Goal: Obtain resource: Download file/media

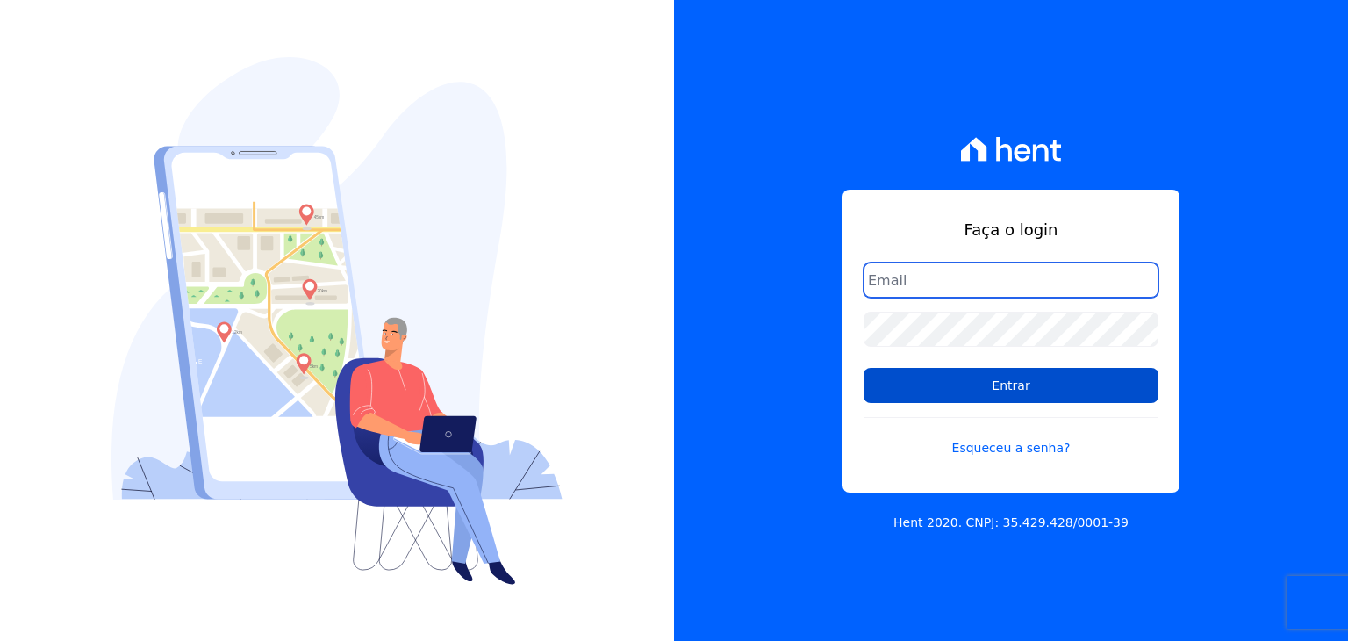
type input "marcos.real@realmarka.com.br"
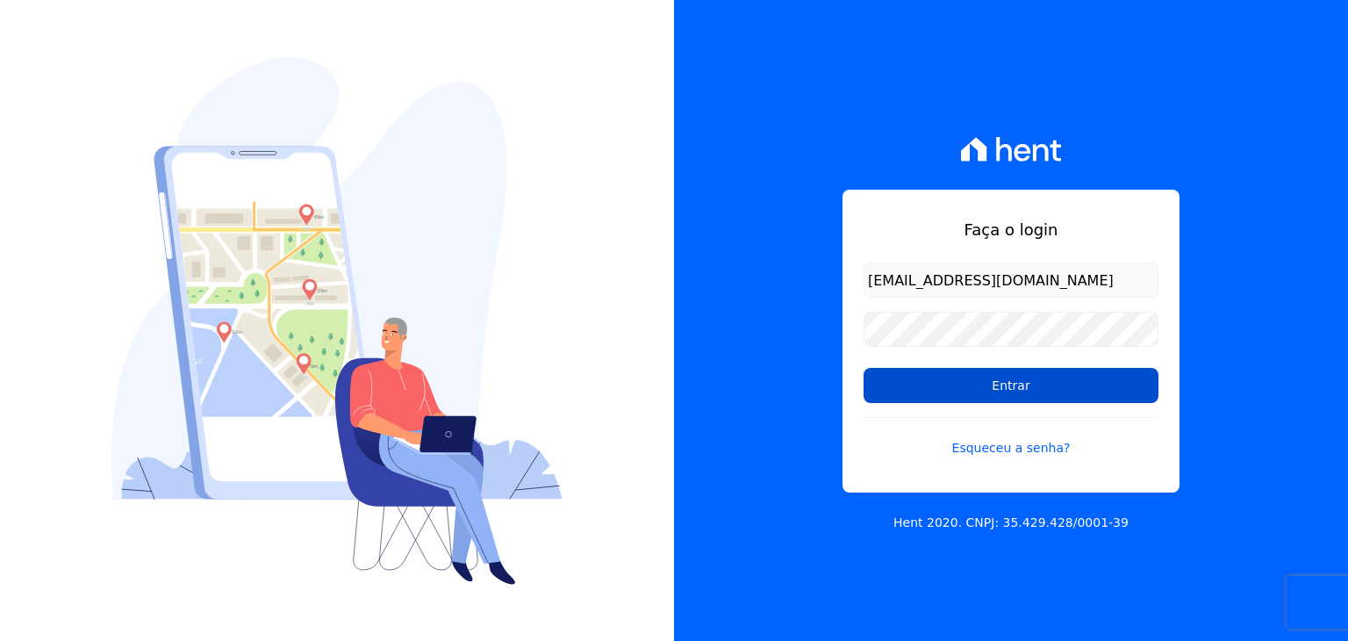
click at [1053, 383] on input "Entrar" at bounding box center [1010, 385] width 295 height 35
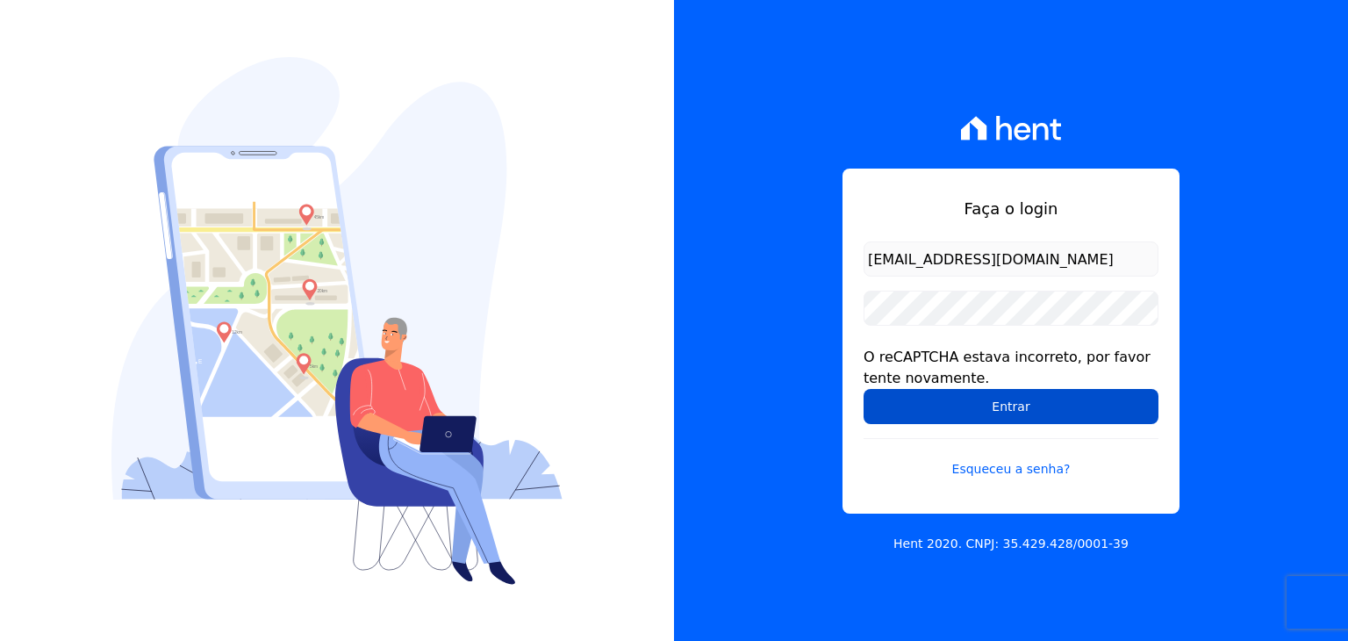
click at [1002, 403] on input "Entrar" at bounding box center [1010, 406] width 295 height 35
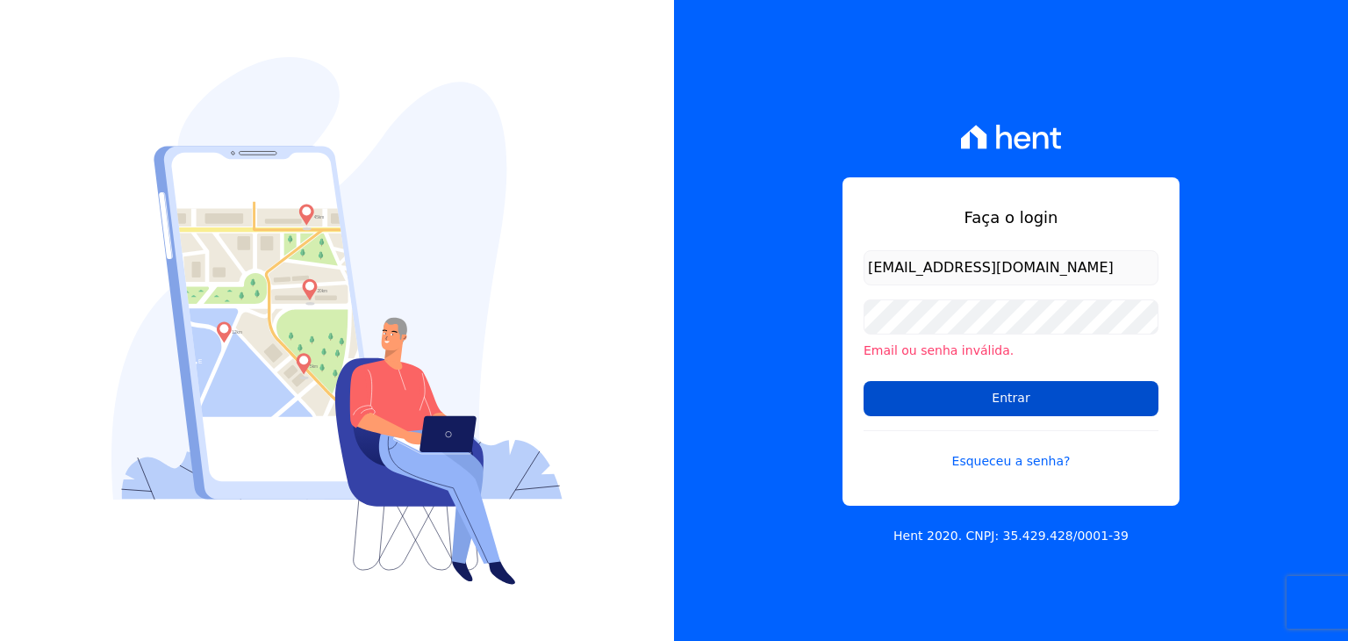
click at [942, 394] on input "Entrar" at bounding box center [1010, 398] width 295 height 35
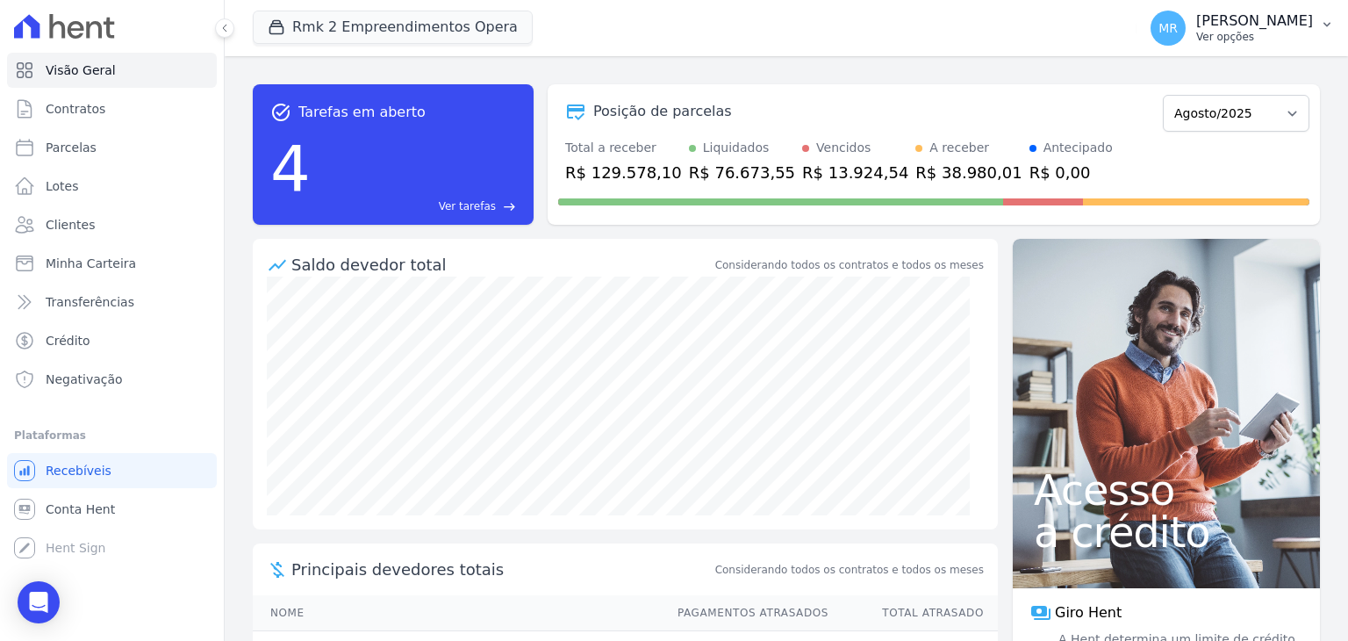
click at [1285, 25] on p "[PERSON_NAME]" at bounding box center [1254, 21] width 117 height 18
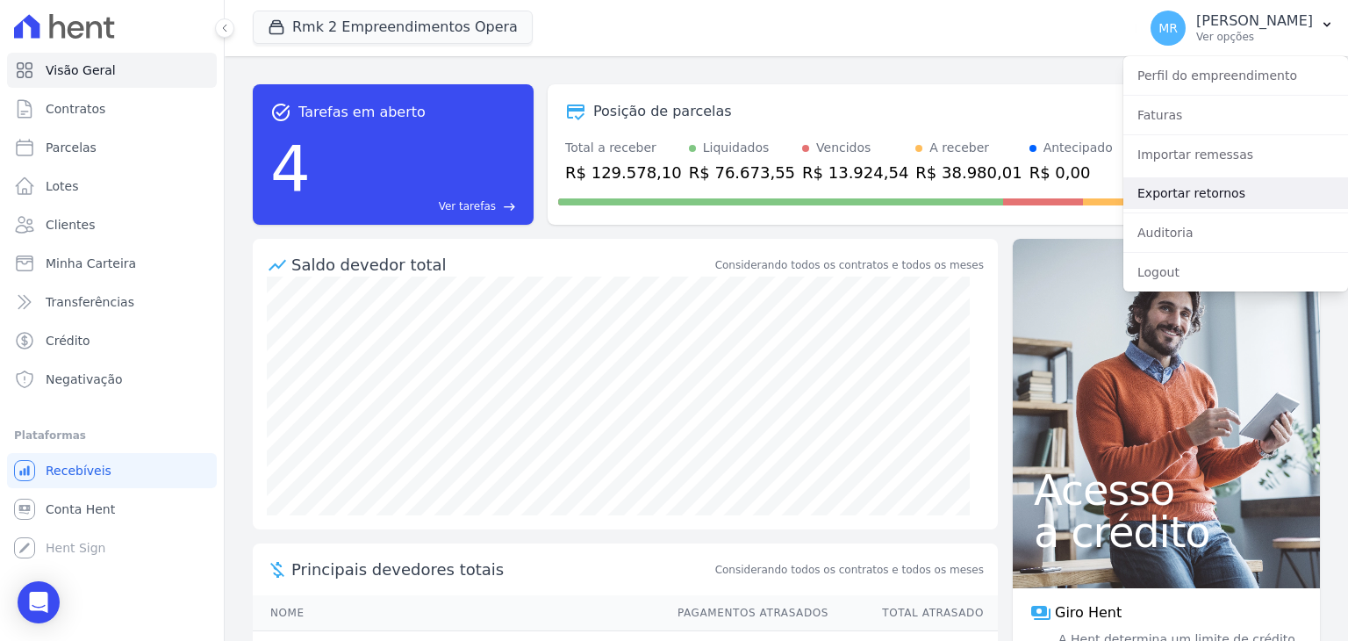
click at [1200, 188] on link "Exportar retornos" at bounding box center [1235, 193] width 225 height 32
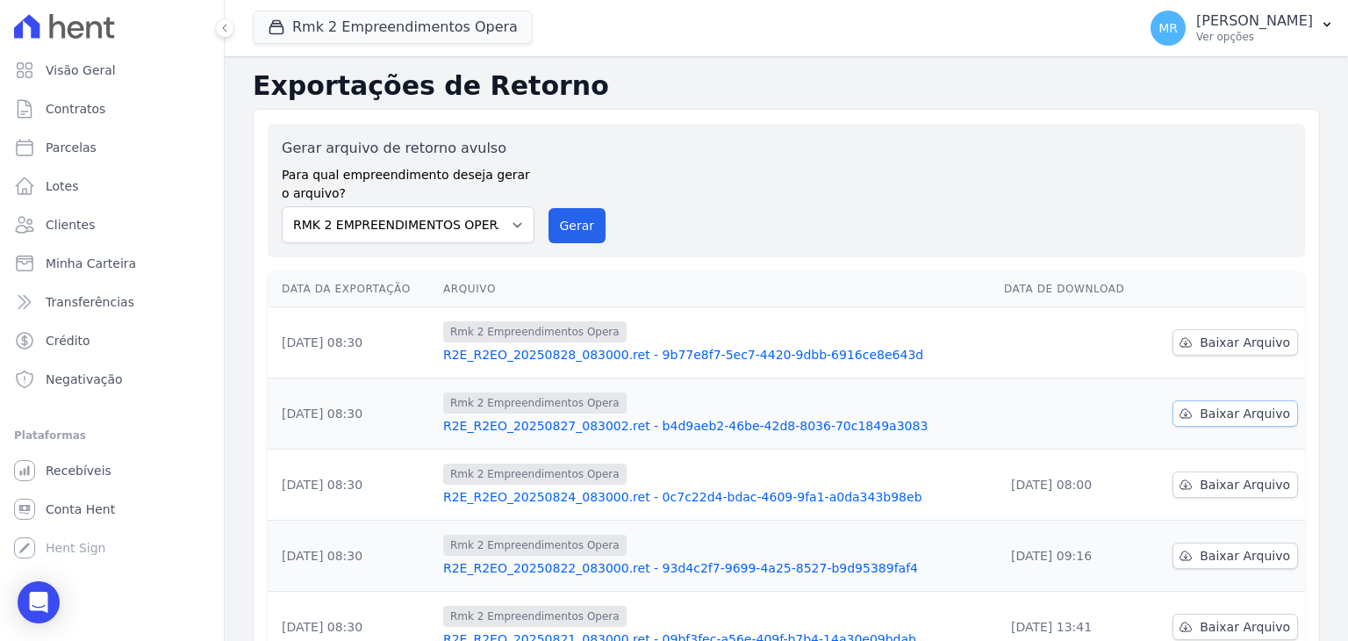
click at [1223, 409] on span "Baixar Arquivo" at bounding box center [1245, 414] width 90 height 18
click at [1252, 346] on span "Baixar Arquivo" at bounding box center [1245, 342] width 90 height 18
click at [123, 158] on link "Parcelas" at bounding box center [112, 147] width 210 height 35
select select
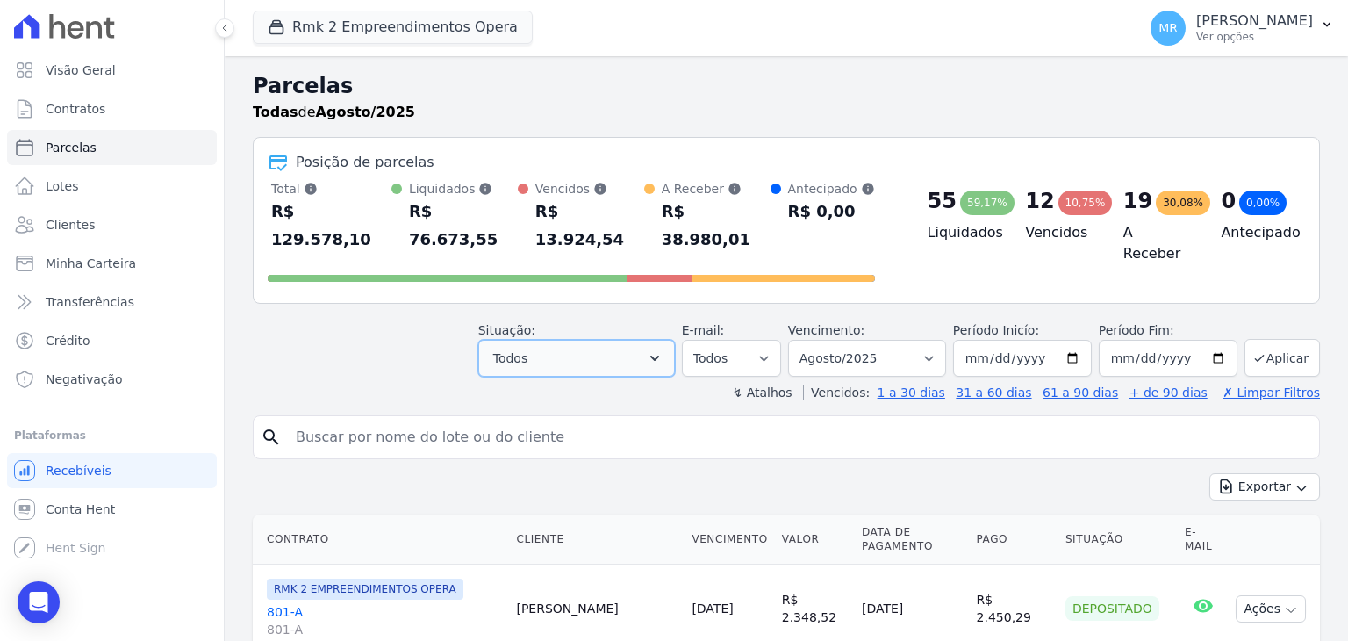
click at [648, 340] on button "Todos" at bounding box center [576, 358] width 197 height 37
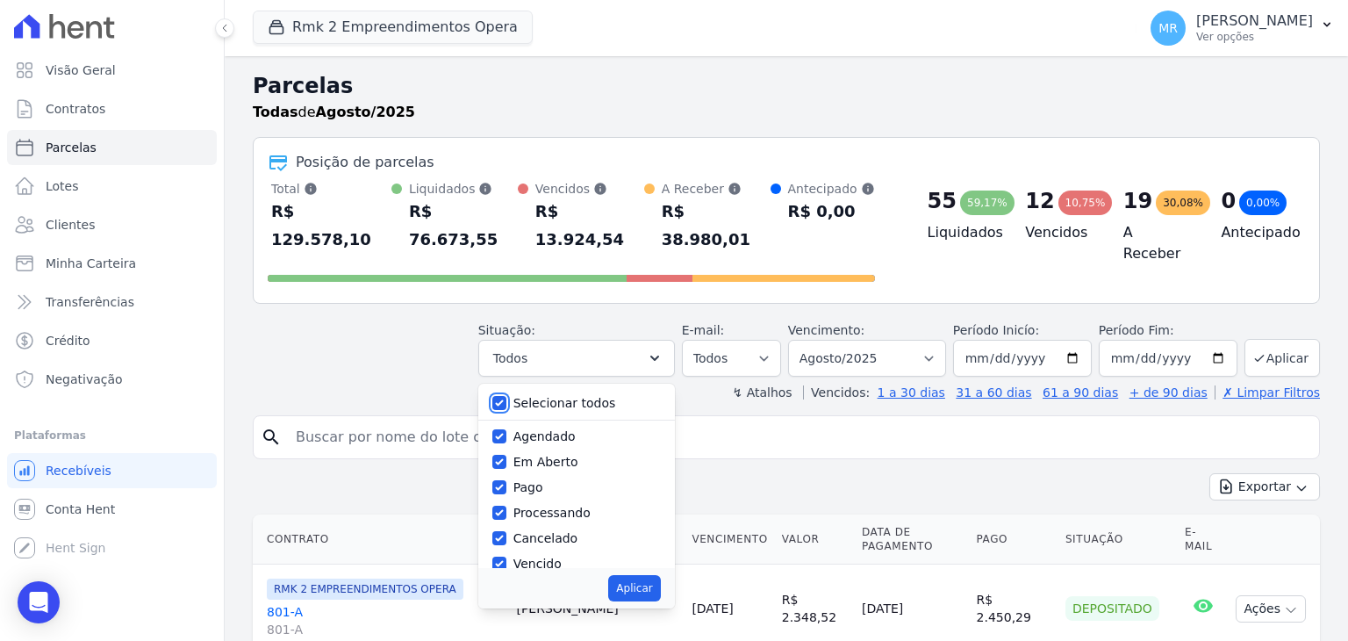
click at [506, 396] on input "Selecionar todos" at bounding box center [499, 403] width 14 height 14
checkbox input "false"
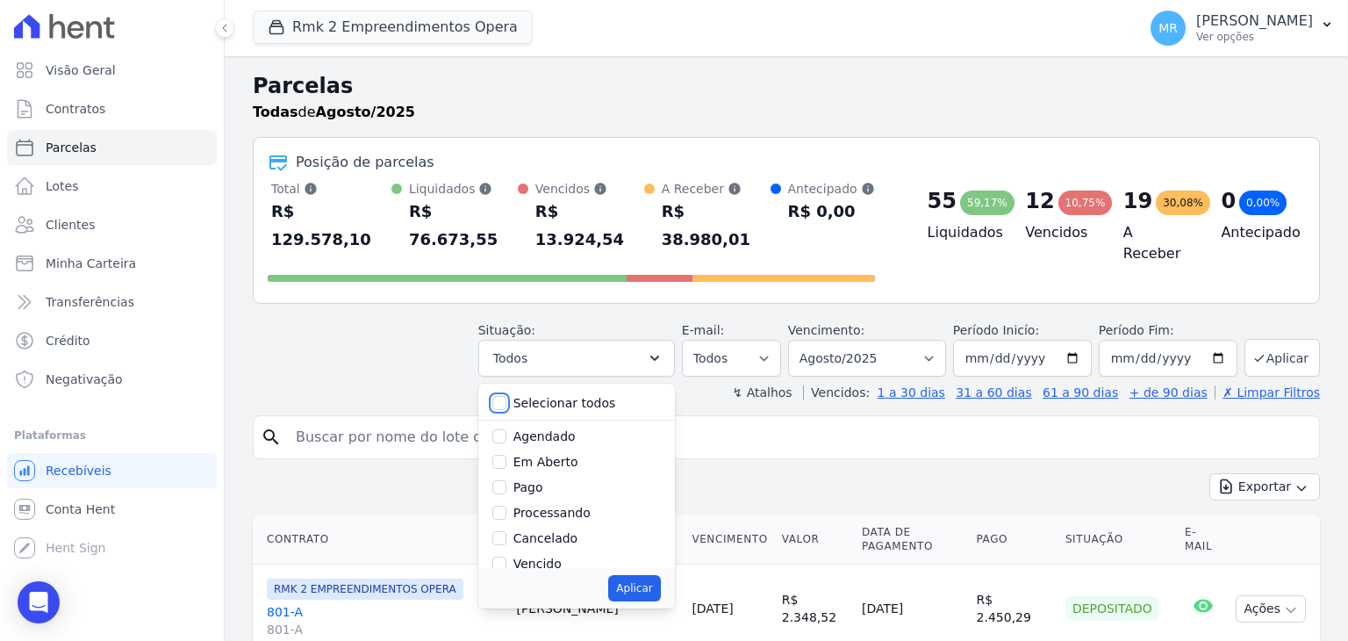
checkbox input "false"
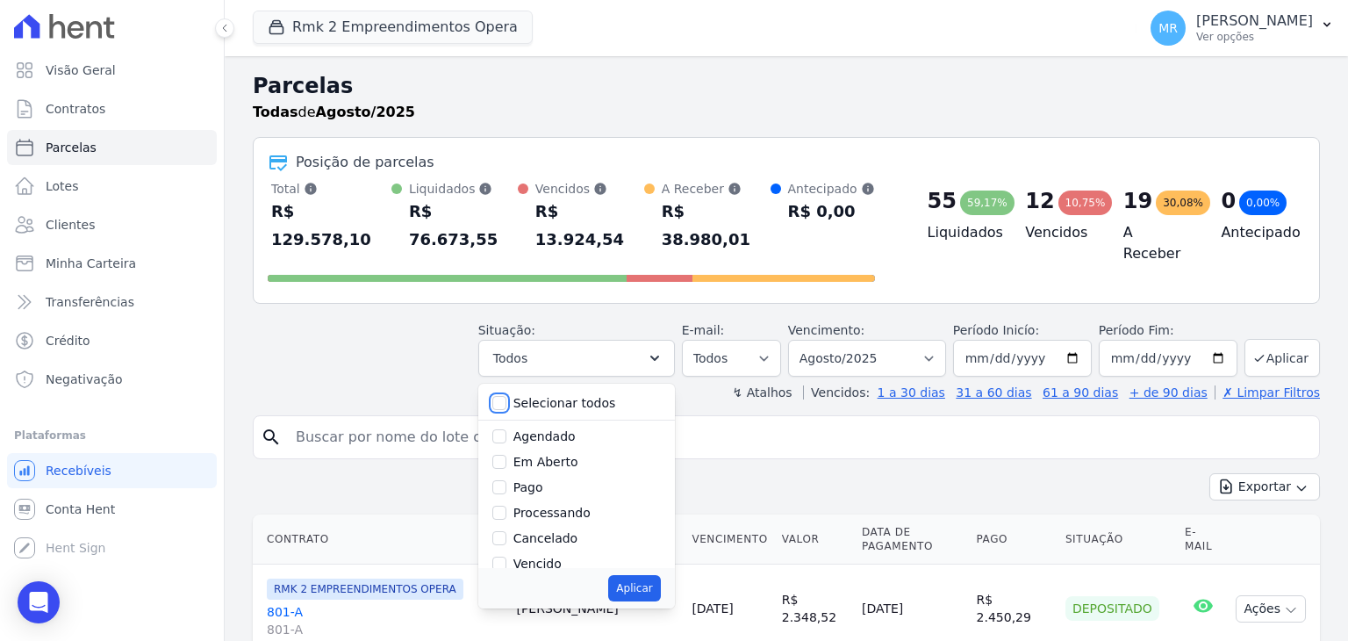
checkbox input "false"
click at [506, 480] on input "Pago" at bounding box center [499, 487] width 14 height 14
checkbox input "true"
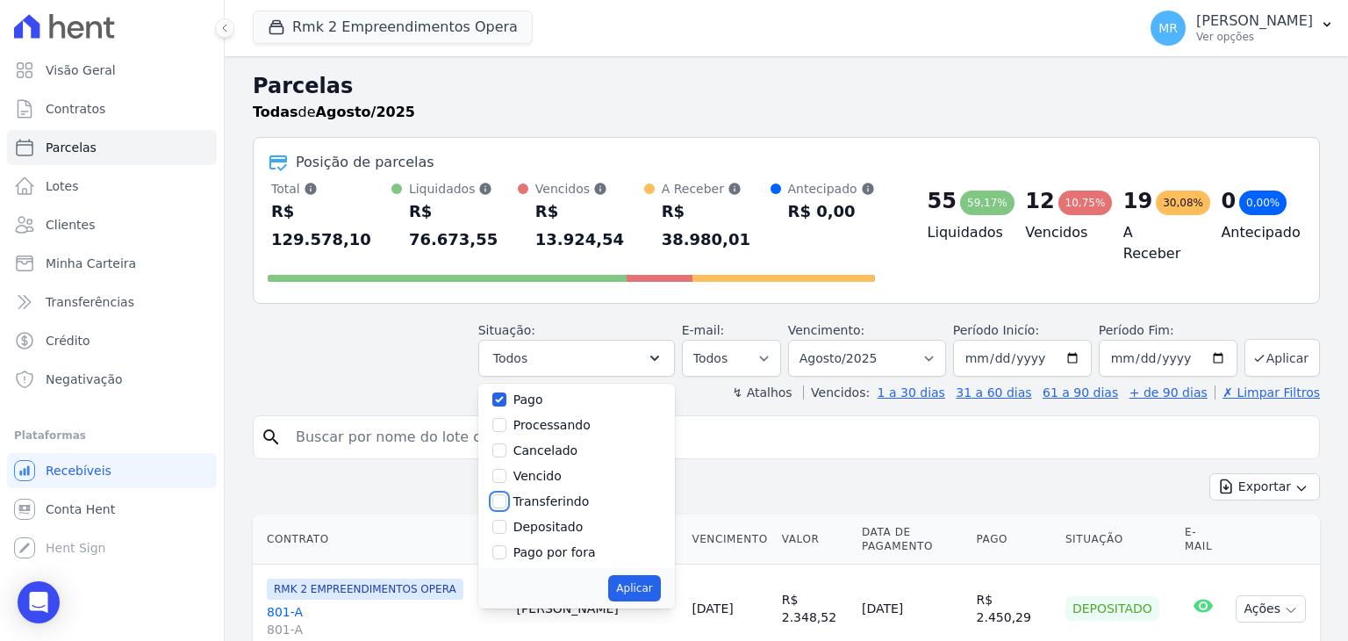
click at [506, 494] on input "Transferindo" at bounding box center [499, 501] width 14 height 14
checkbox input "true"
click at [506, 519] on input "Depositado" at bounding box center [499, 526] width 14 height 14
checkbox input "true"
click at [660, 575] on button "Aplicar" at bounding box center [634, 588] width 52 height 26
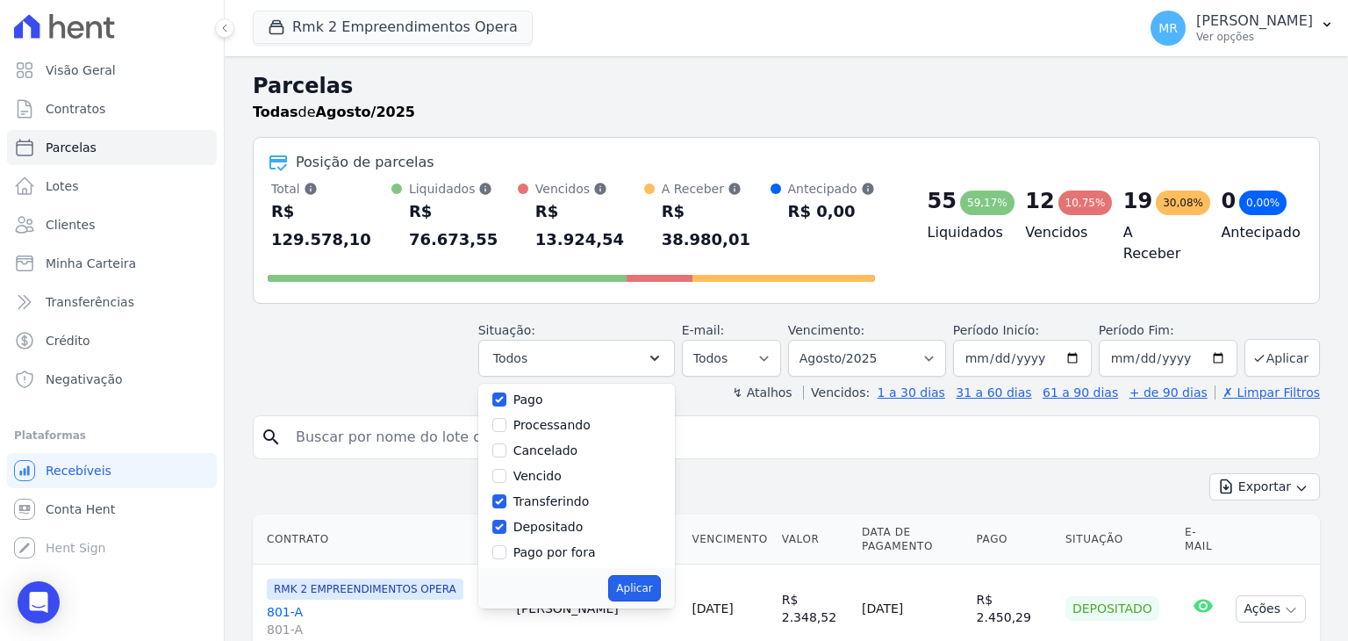
select select "paid"
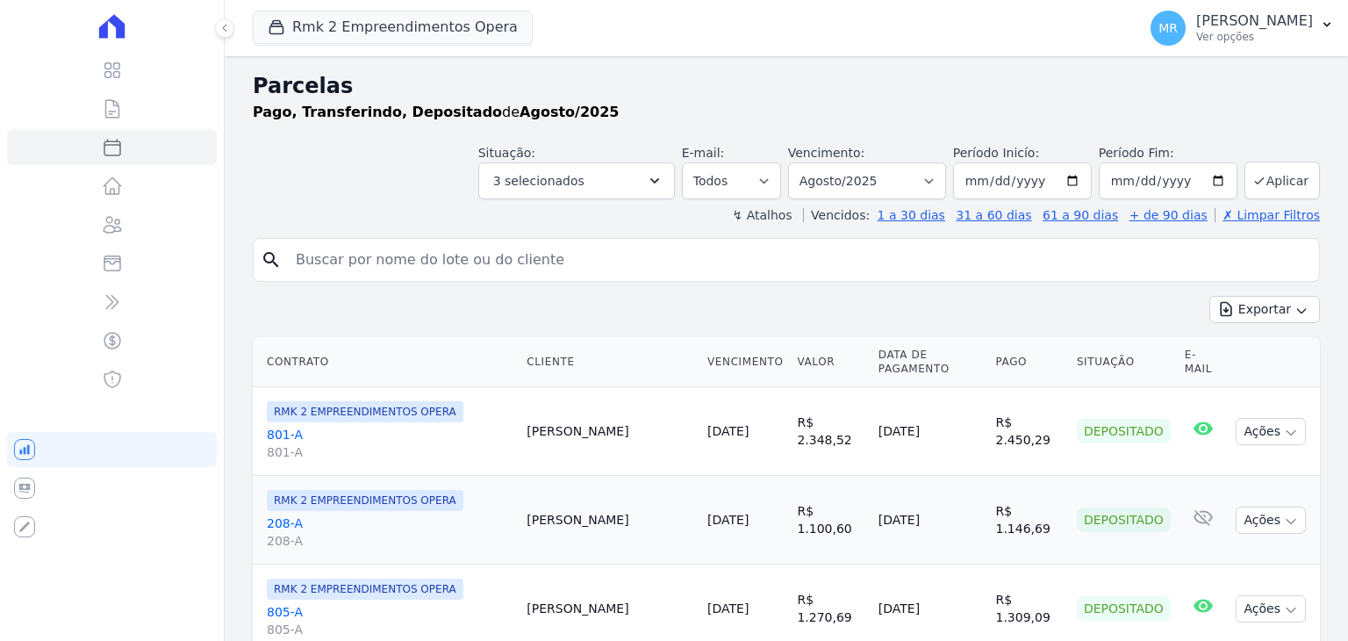
select select
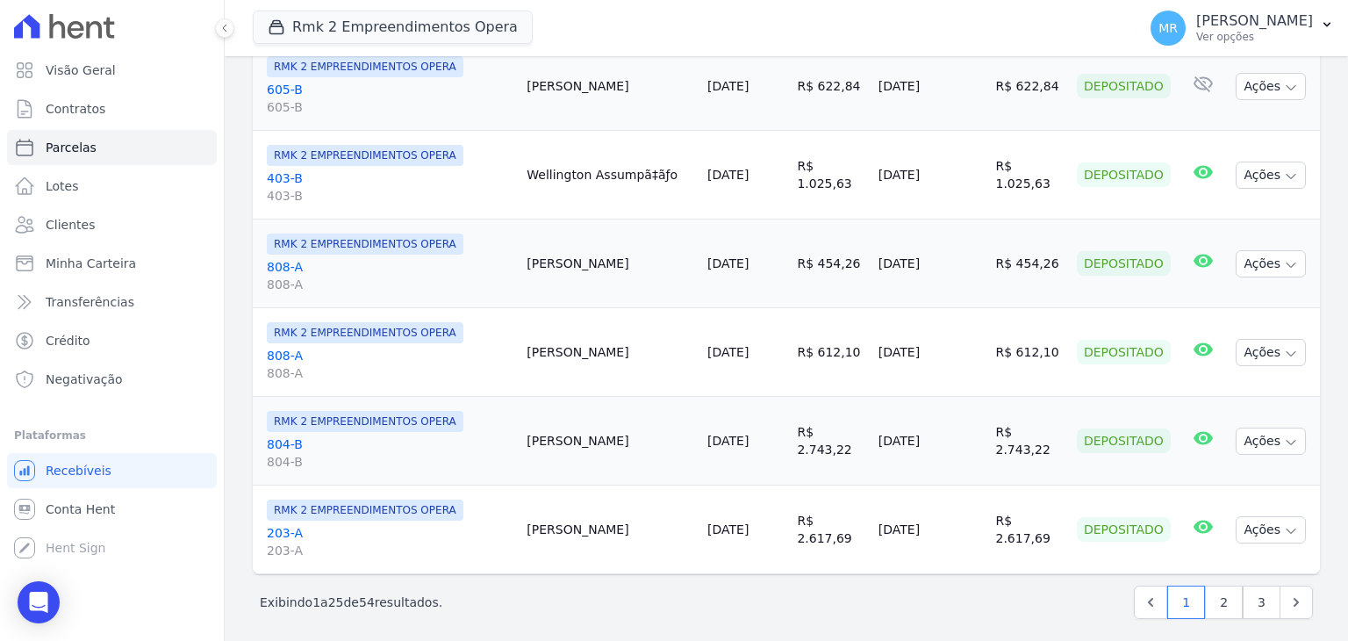
scroll to position [2050, 0]
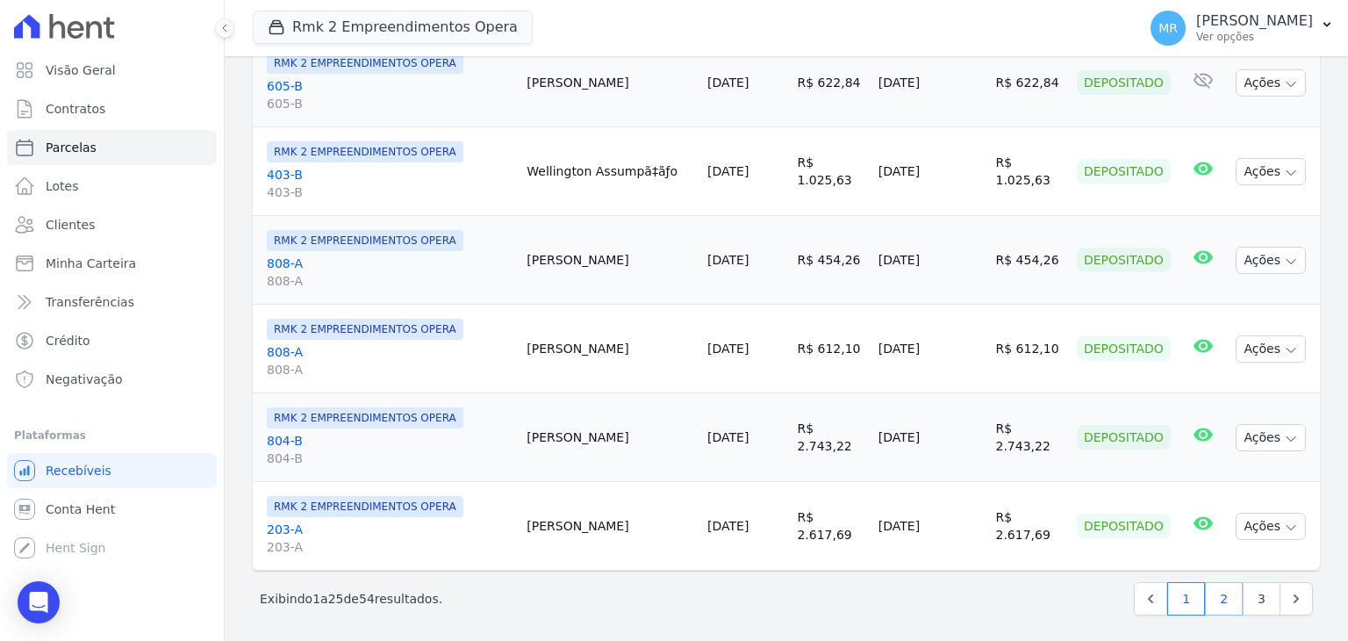
click at [1218, 596] on link "2" at bounding box center [1224, 598] width 38 height 33
select select
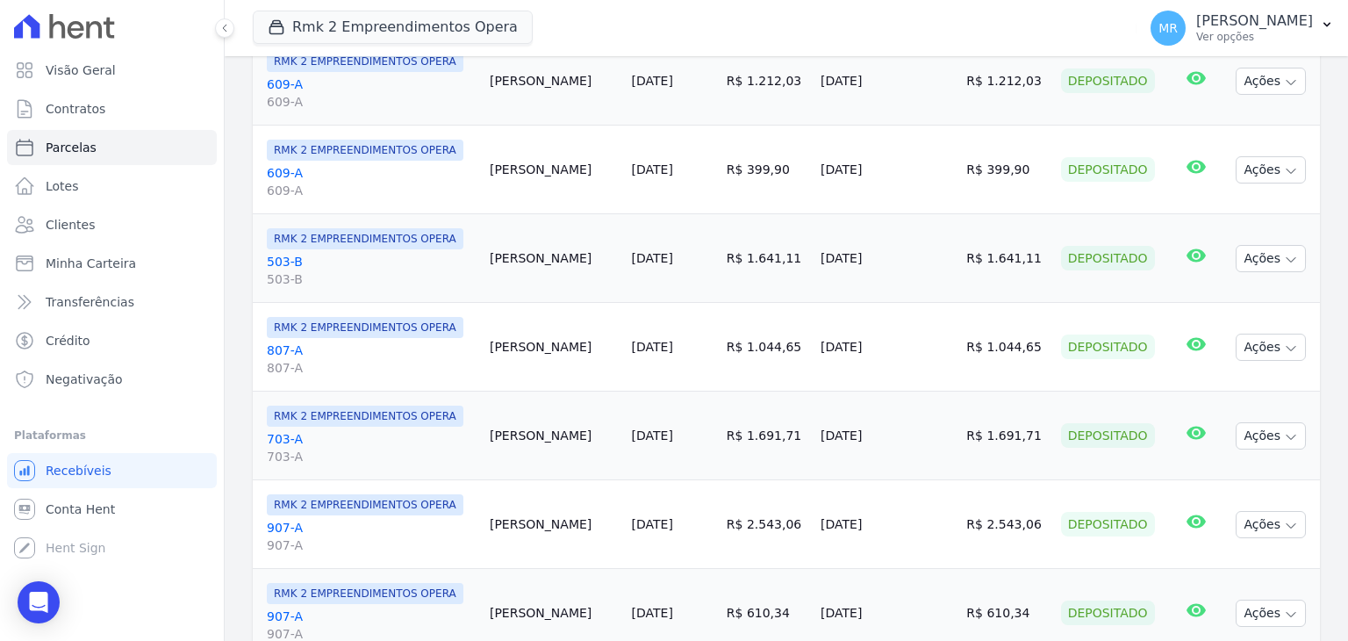
scroll to position [2018, 0]
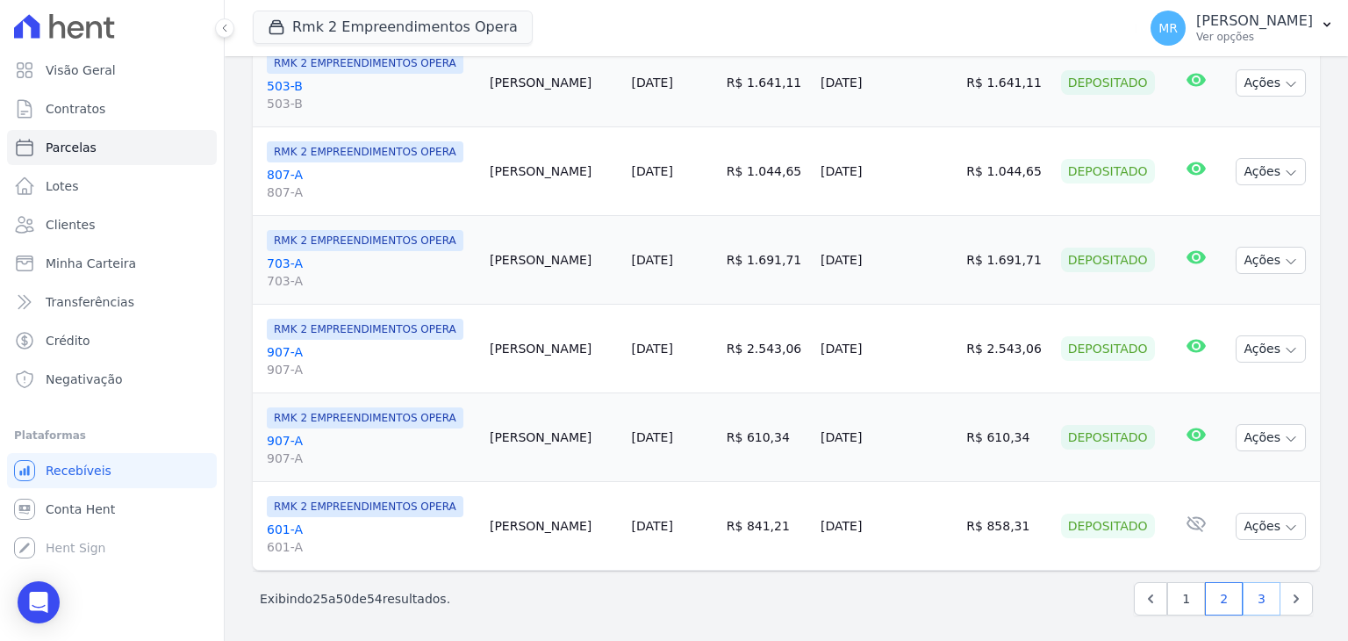
click at [1243, 589] on link "3" at bounding box center [1262, 598] width 38 height 33
select select
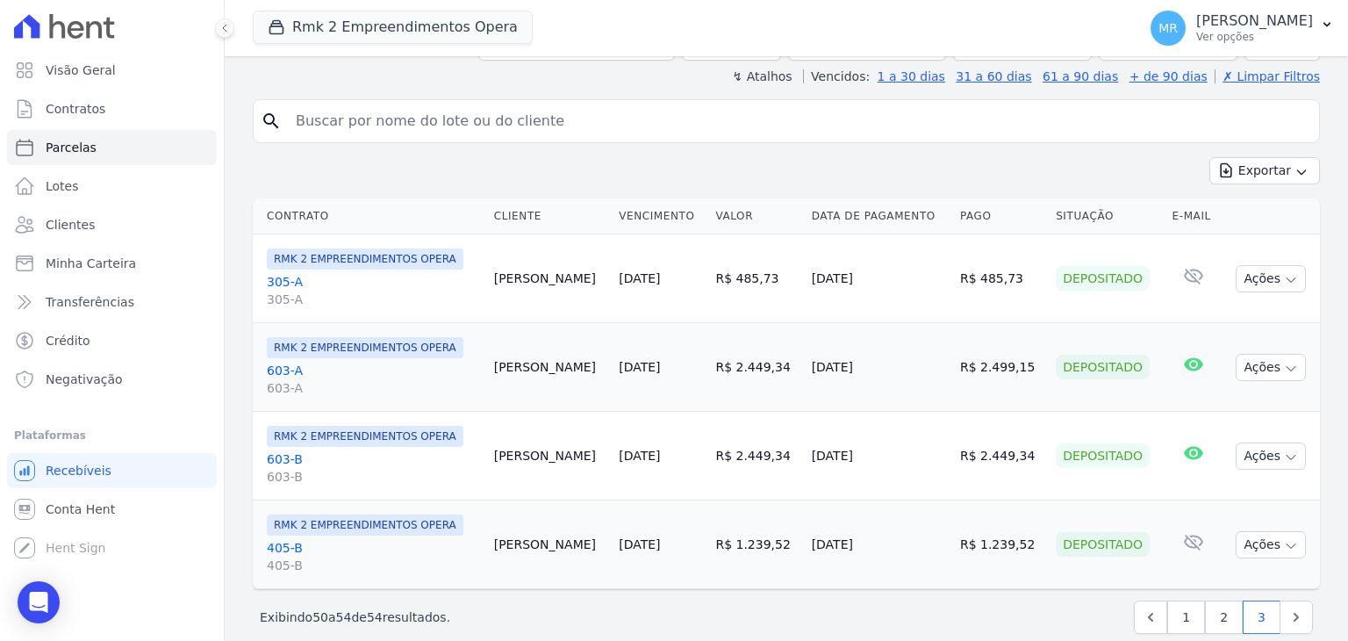
scroll to position [161, 0]
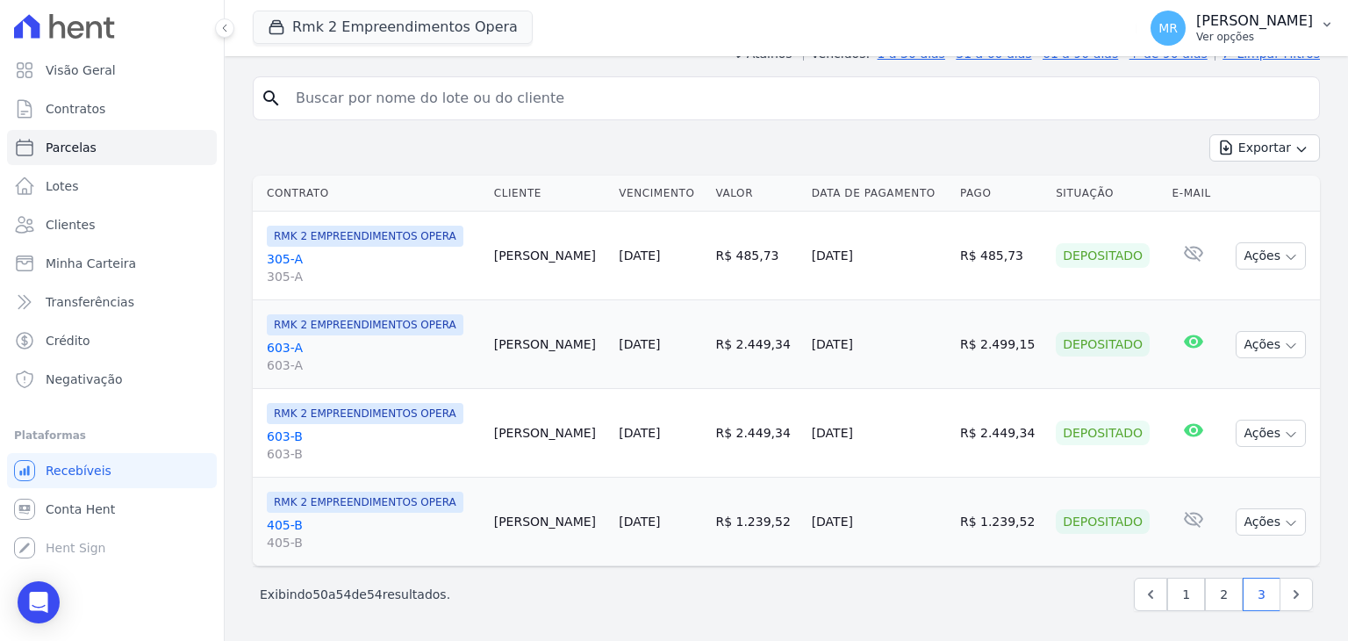
click at [1186, 15] on span "MR" at bounding box center [1167, 28] width 35 height 35
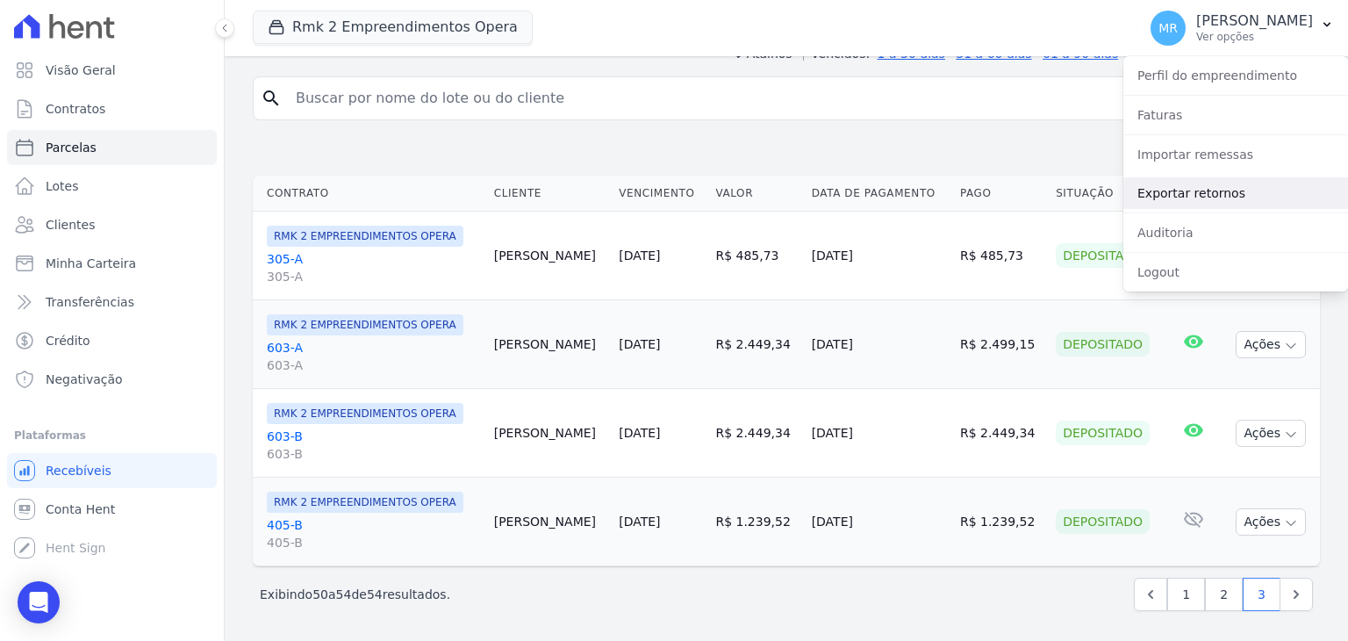
click at [1218, 197] on link "Exportar retornos" at bounding box center [1235, 193] width 225 height 32
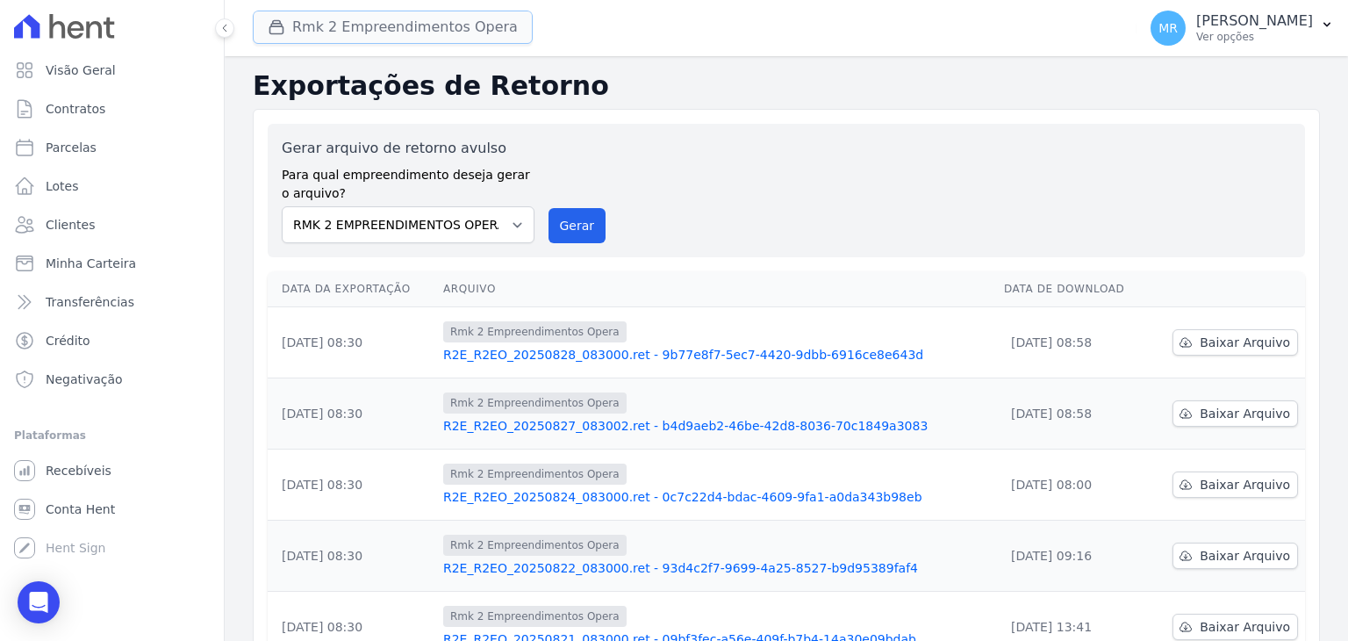
click at [330, 35] on button "Rmk 2 Empreendimentos Opera" at bounding box center [393, 27] width 280 height 33
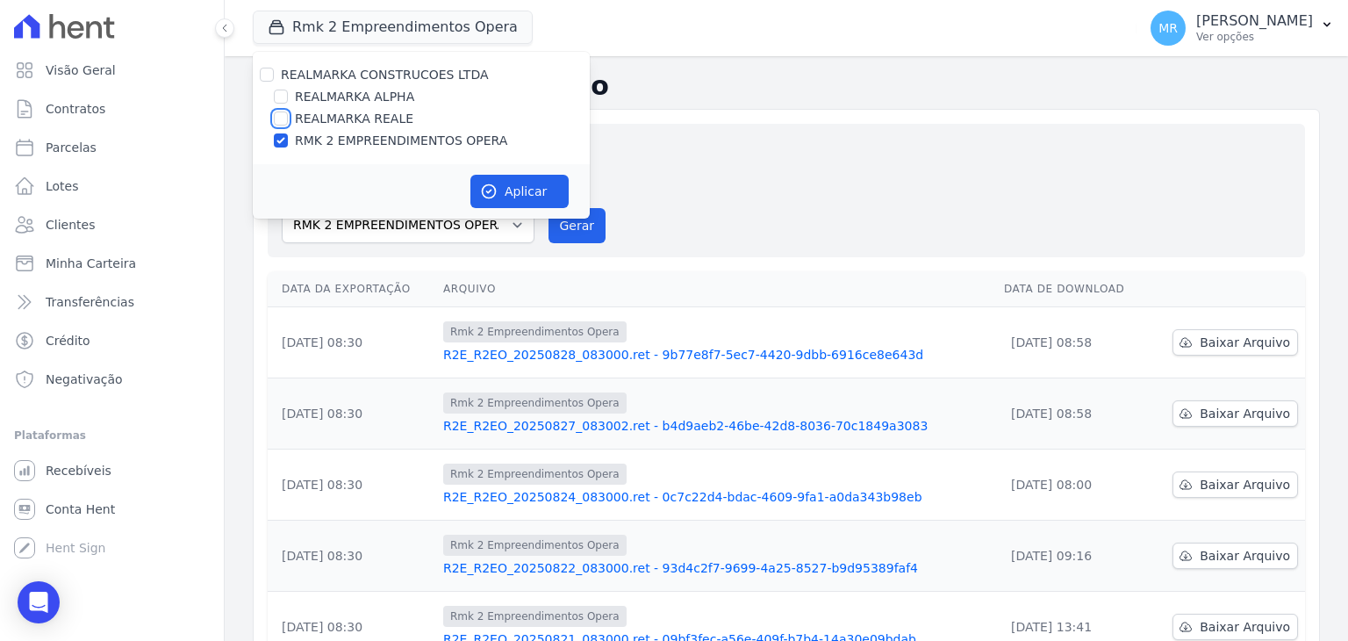
click at [280, 118] on input "REALMARKA REALE" at bounding box center [281, 118] width 14 height 14
checkbox input "true"
click at [273, 141] on div "RMK 2 EMPREENDIMENTOS OPERA" at bounding box center [421, 141] width 337 height 18
drag, startPoint x: 281, startPoint y: 133, endPoint x: 291, endPoint y: 135, distance: 10.7
click at [280, 133] on input "RMK 2 EMPREENDIMENTOS OPERA" at bounding box center [281, 140] width 14 height 14
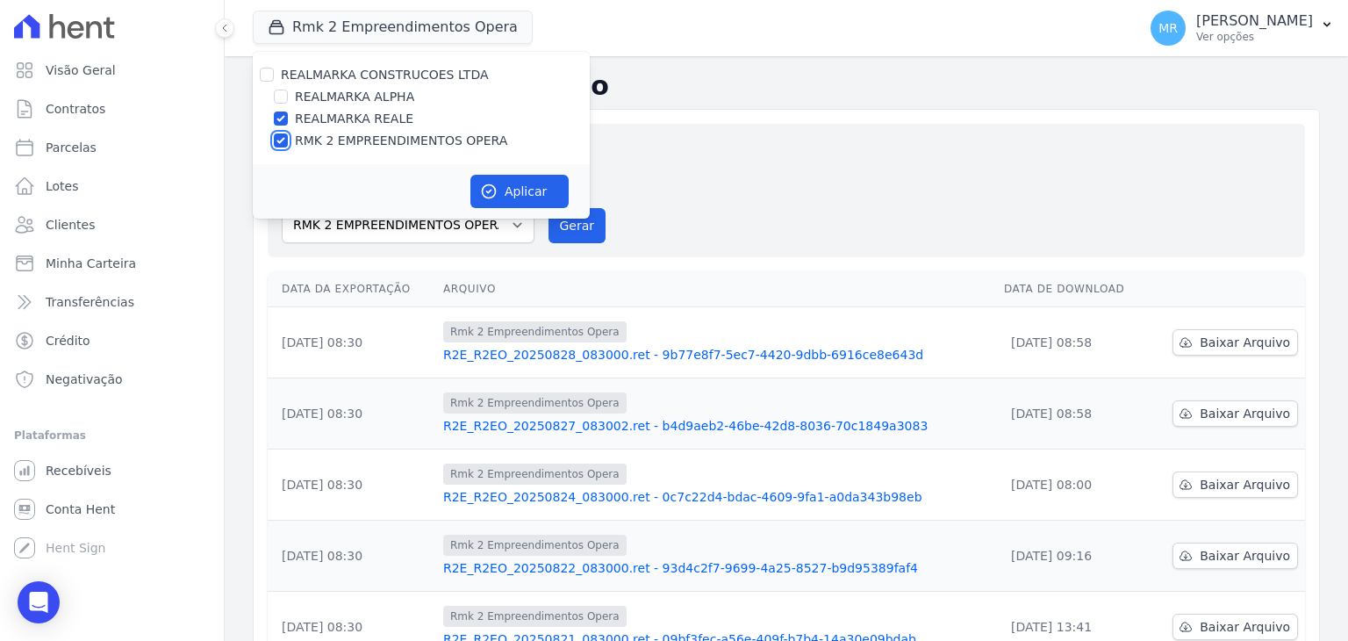
checkbox input "false"
click at [505, 182] on button "Aplicar" at bounding box center [519, 191] width 98 height 33
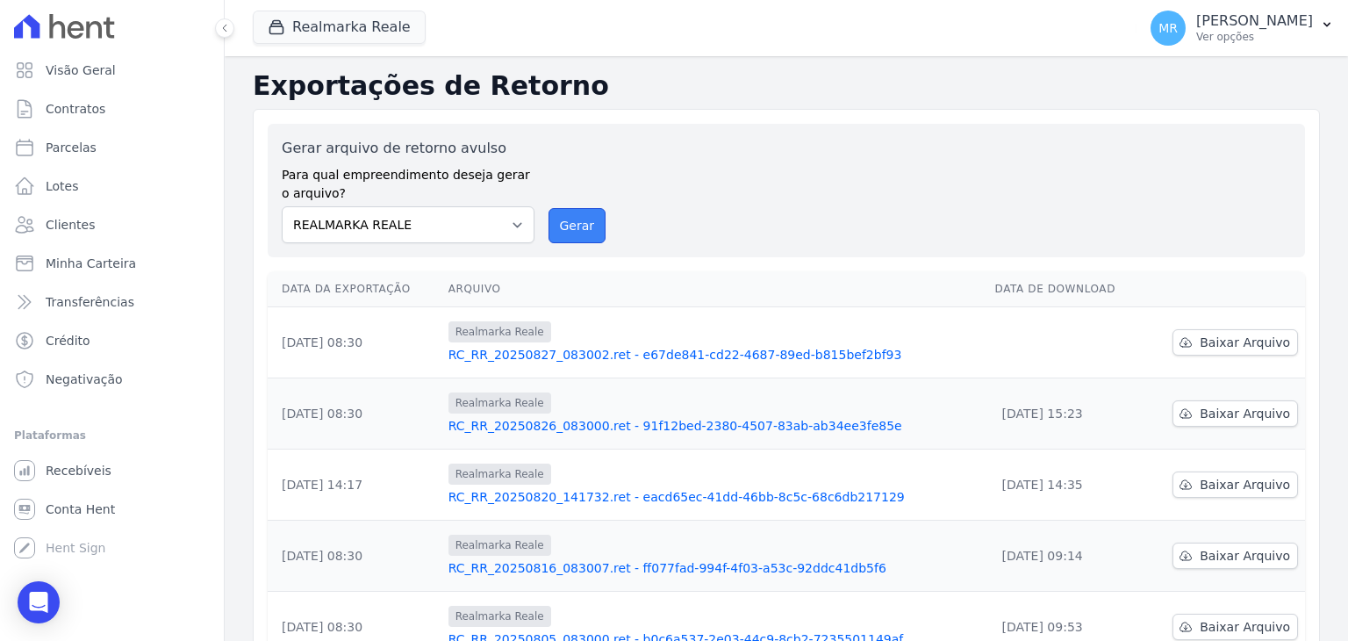
click at [580, 229] on button "Gerar" at bounding box center [577, 225] width 58 height 35
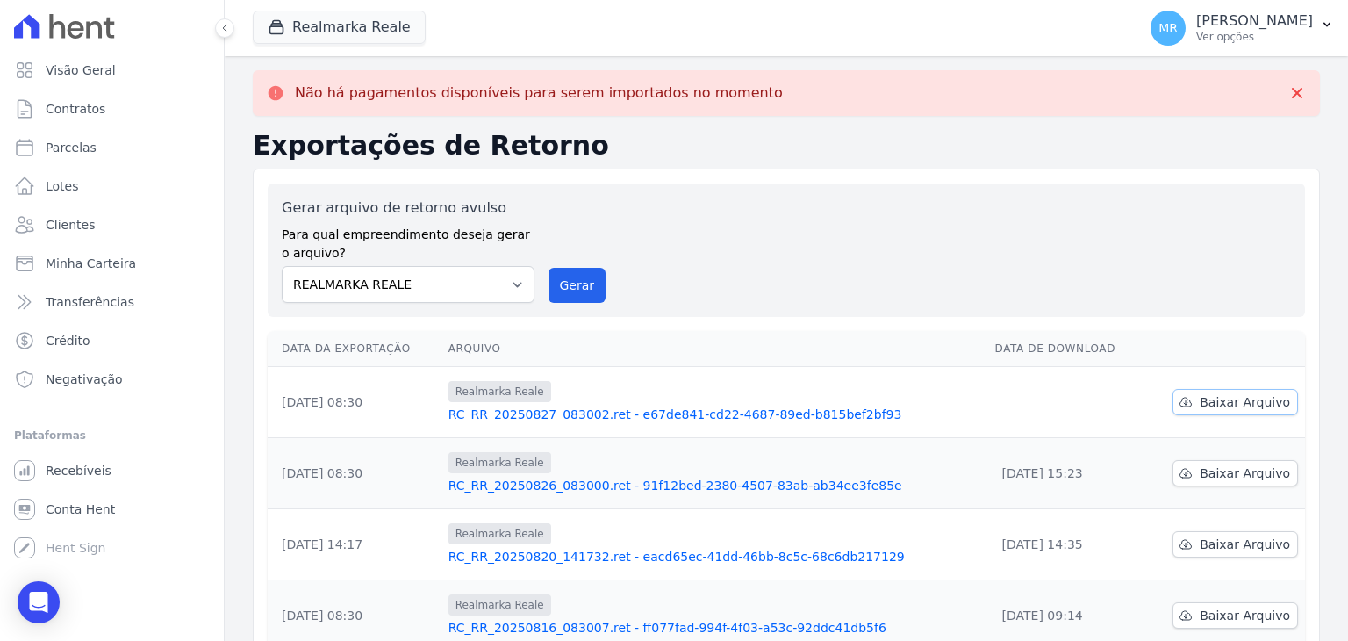
click at [1240, 399] on span "Baixar Arquivo" at bounding box center [1245, 402] width 90 height 18
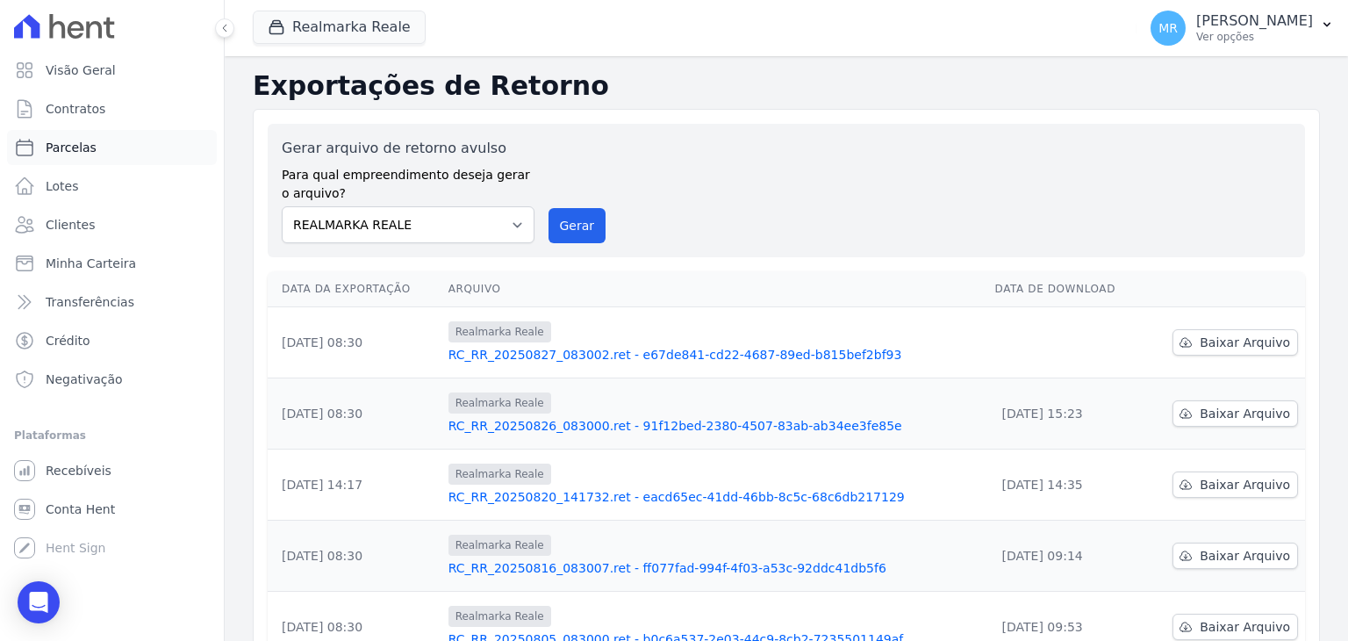
click at [98, 159] on link "Parcelas" at bounding box center [112, 147] width 210 height 35
select select
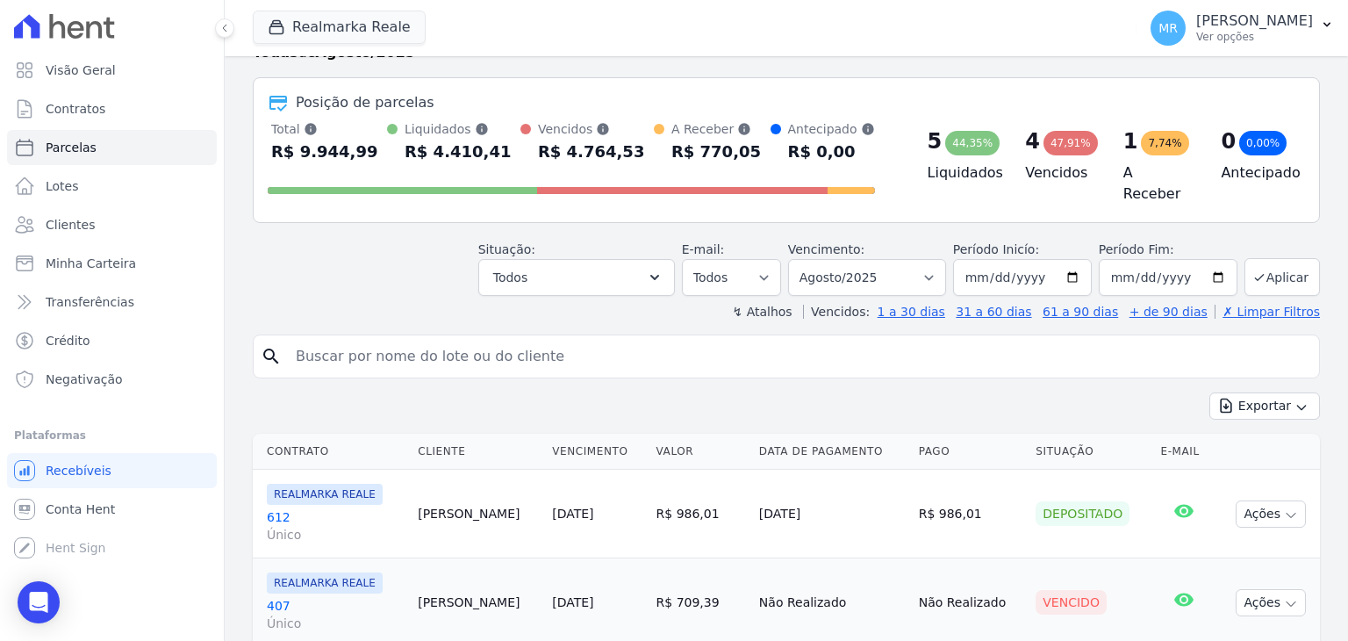
scroll to position [88, 0]
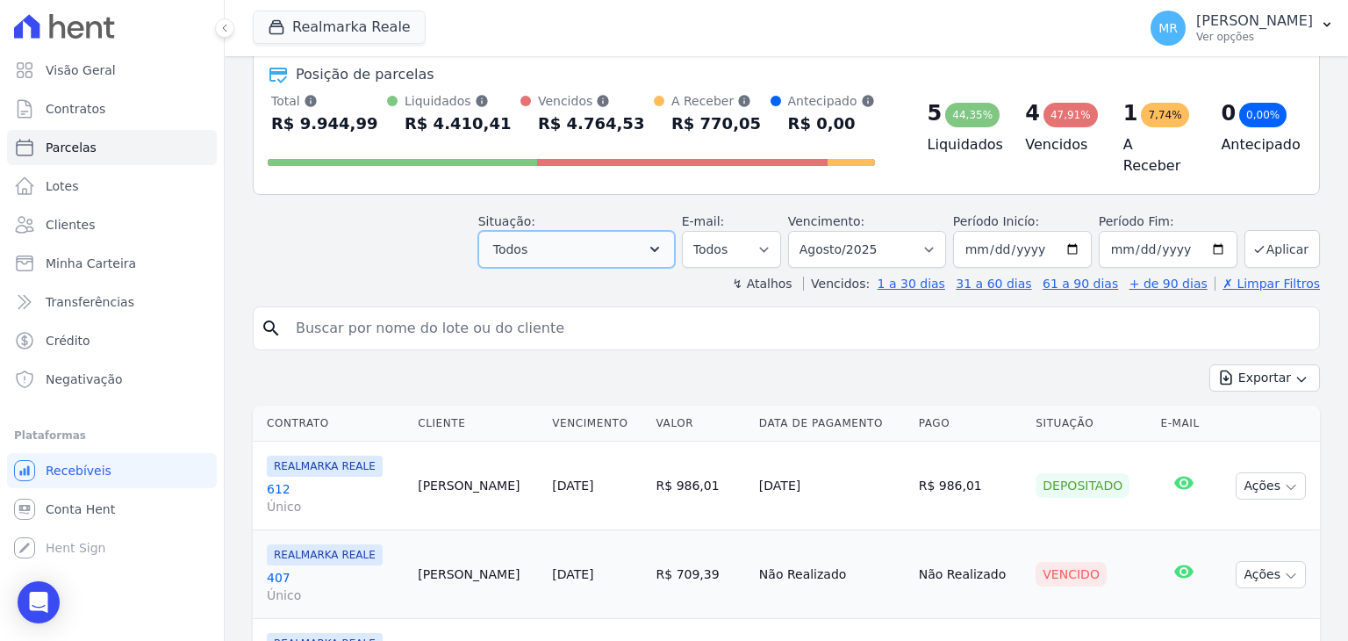
click at [543, 247] on button "Todos" at bounding box center [576, 249] width 197 height 37
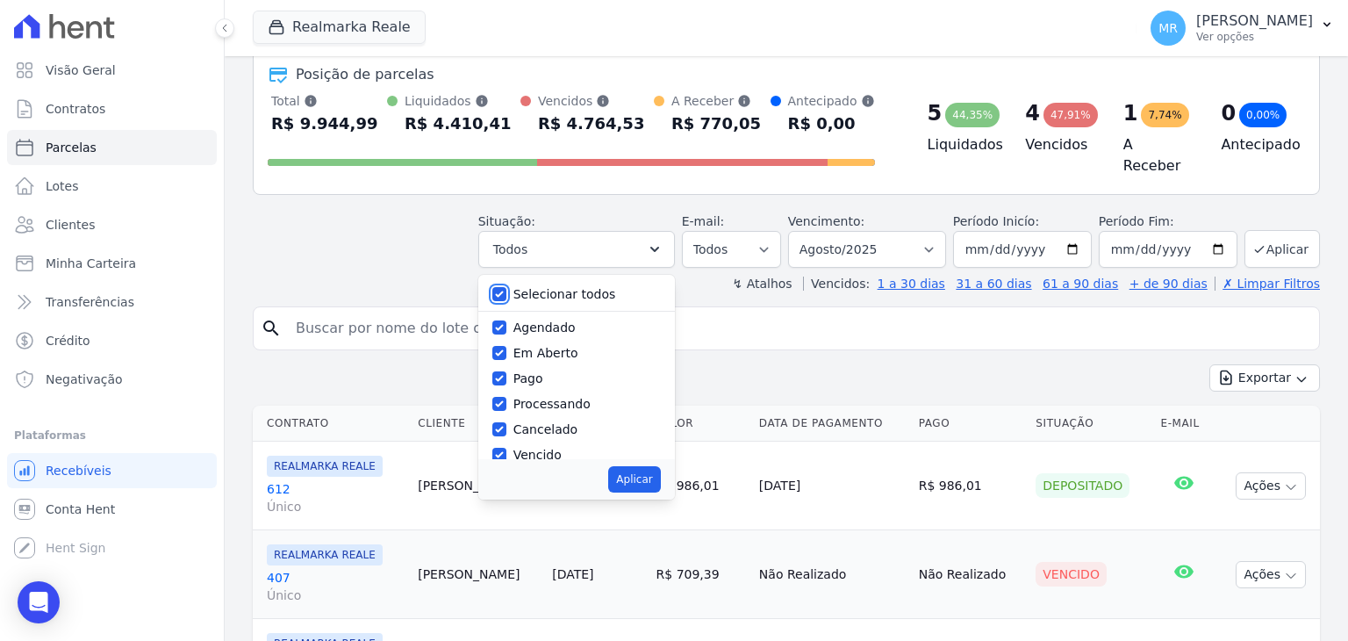
click at [506, 287] on input "Selecionar todos" at bounding box center [499, 294] width 14 height 14
checkbox input "false"
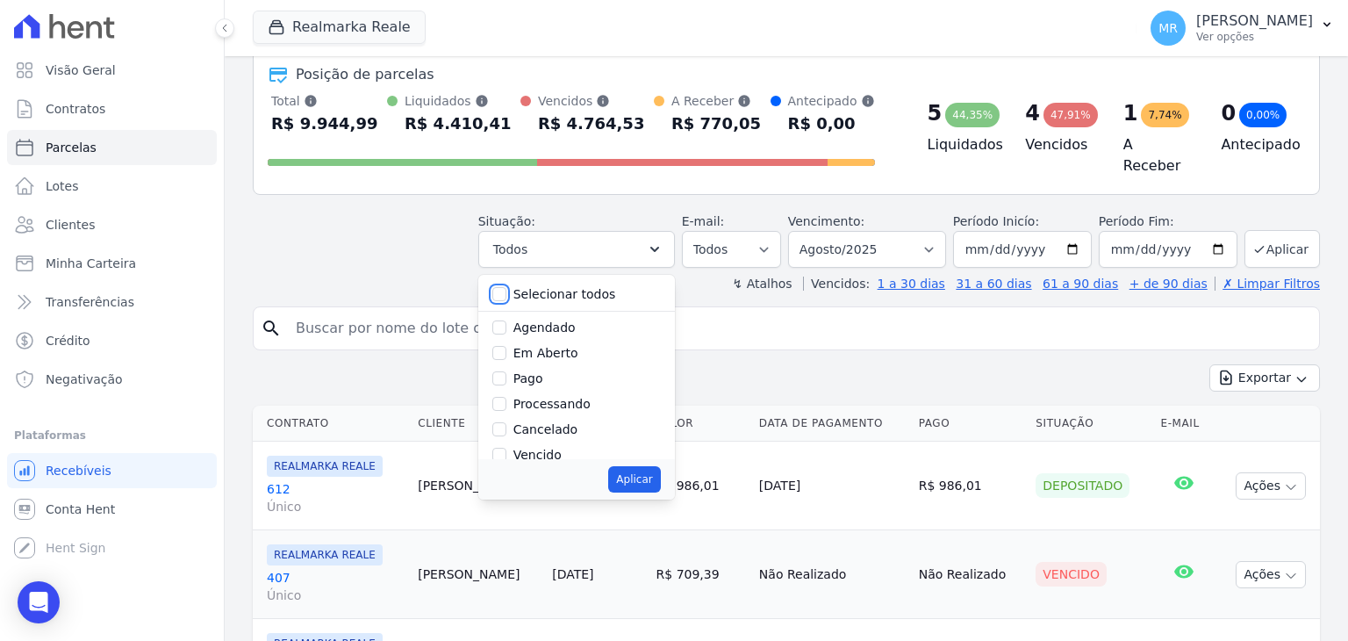
checkbox input "false"
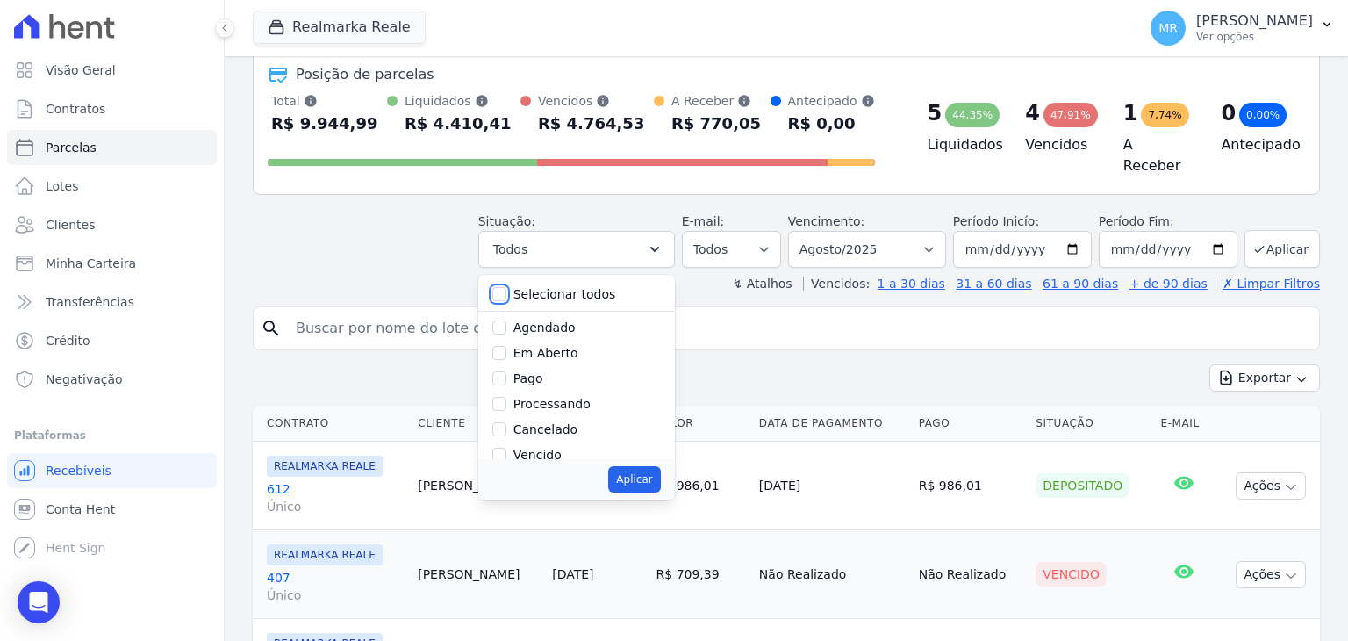
checkbox input "false"
click at [527, 372] on div "Pago" at bounding box center [576, 378] width 168 height 25
click at [506, 374] on input "Pago" at bounding box center [499, 378] width 14 height 14
checkbox input "true"
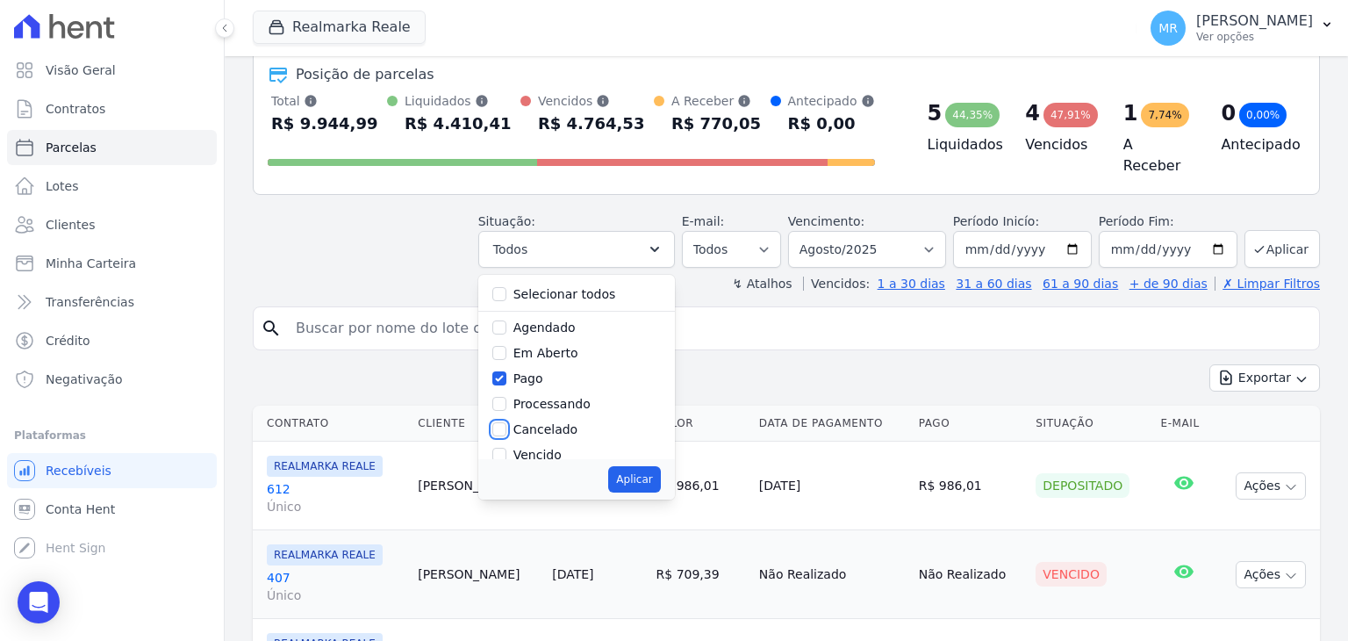
click at [506, 423] on input "Cancelado" at bounding box center [499, 429] width 14 height 14
click at [506, 420] on div at bounding box center [499, 429] width 14 height 18
click at [506, 422] on input "Cancelado" at bounding box center [499, 429] width 14 height 14
checkbox input "false"
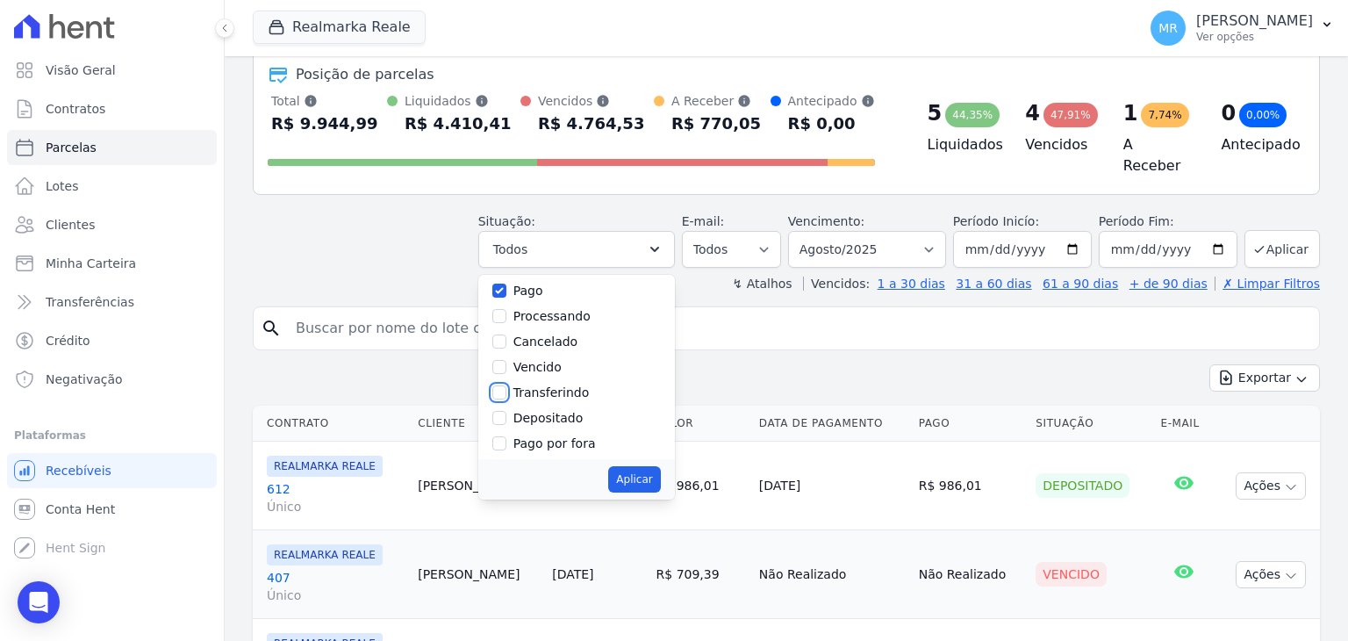
click at [506, 388] on input "Transferindo" at bounding box center [499, 392] width 14 height 14
checkbox input "true"
click at [506, 411] on input "Depositado" at bounding box center [499, 418] width 14 height 14
checkbox input "true"
click at [656, 473] on button "Aplicar" at bounding box center [634, 479] width 52 height 26
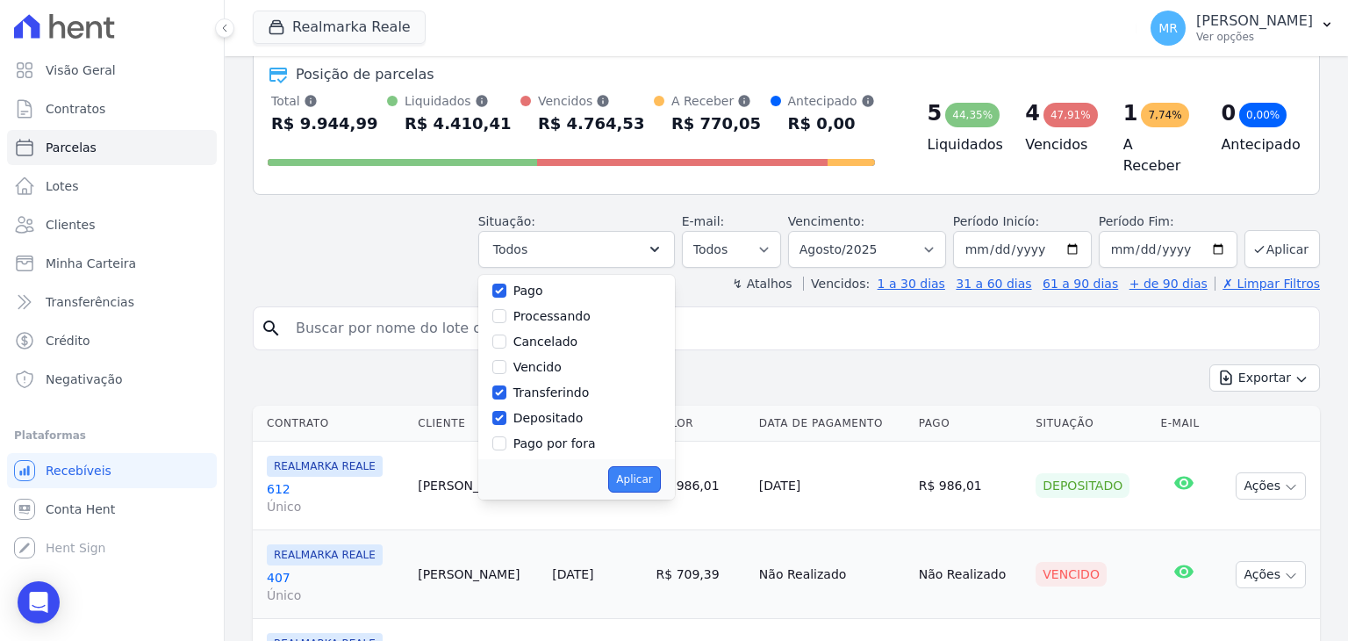
select select "paid"
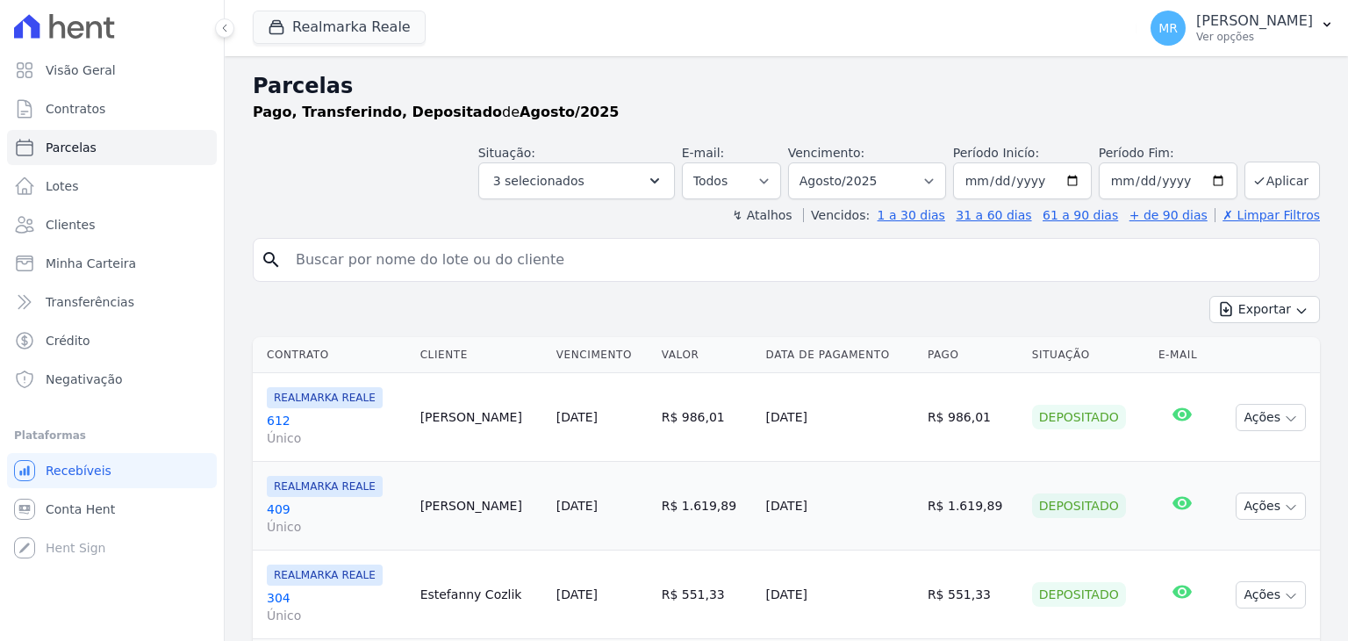
select select
click at [1265, 21] on p "[PERSON_NAME]" at bounding box center [1254, 21] width 117 height 18
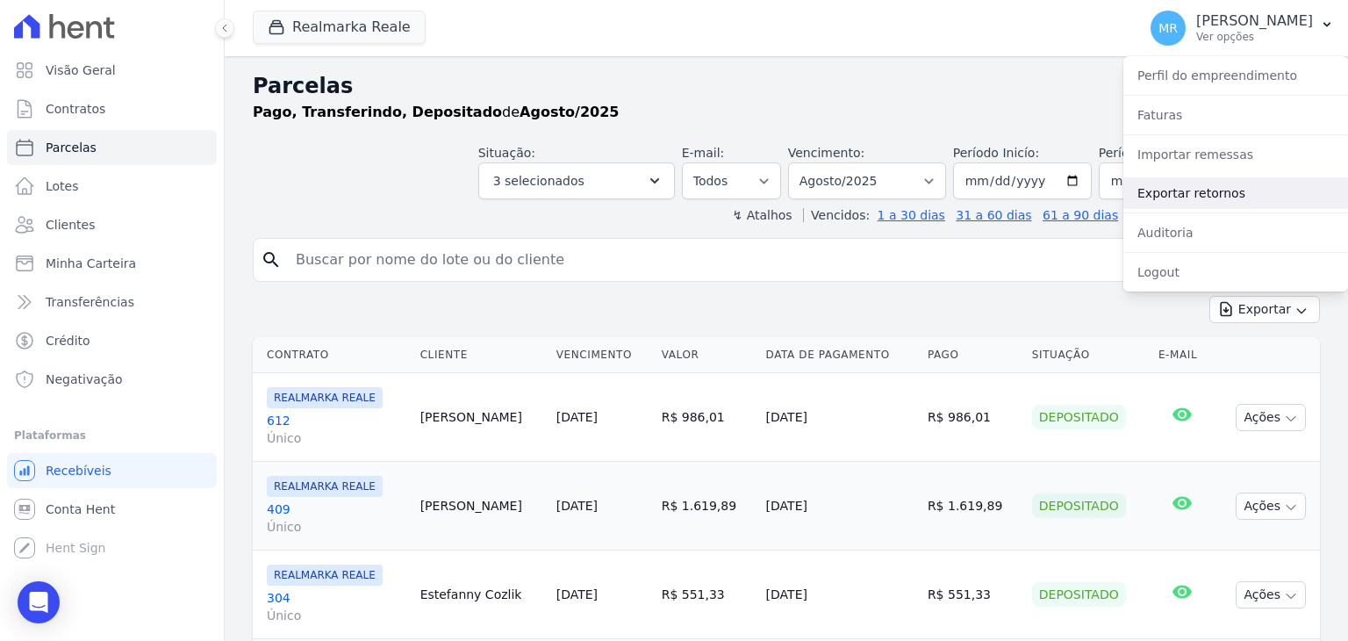
click at [1203, 190] on link "Exportar retornos" at bounding box center [1235, 193] width 225 height 32
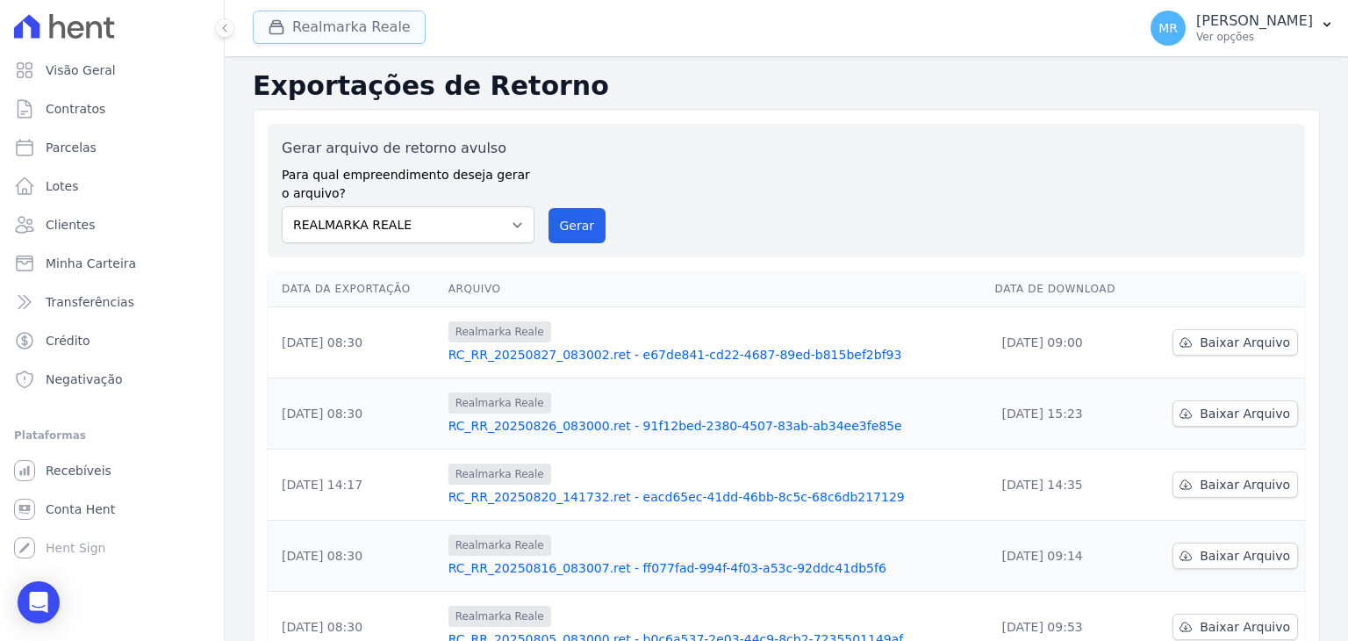
click at [351, 25] on button "Realmarka Reale" at bounding box center [339, 27] width 173 height 33
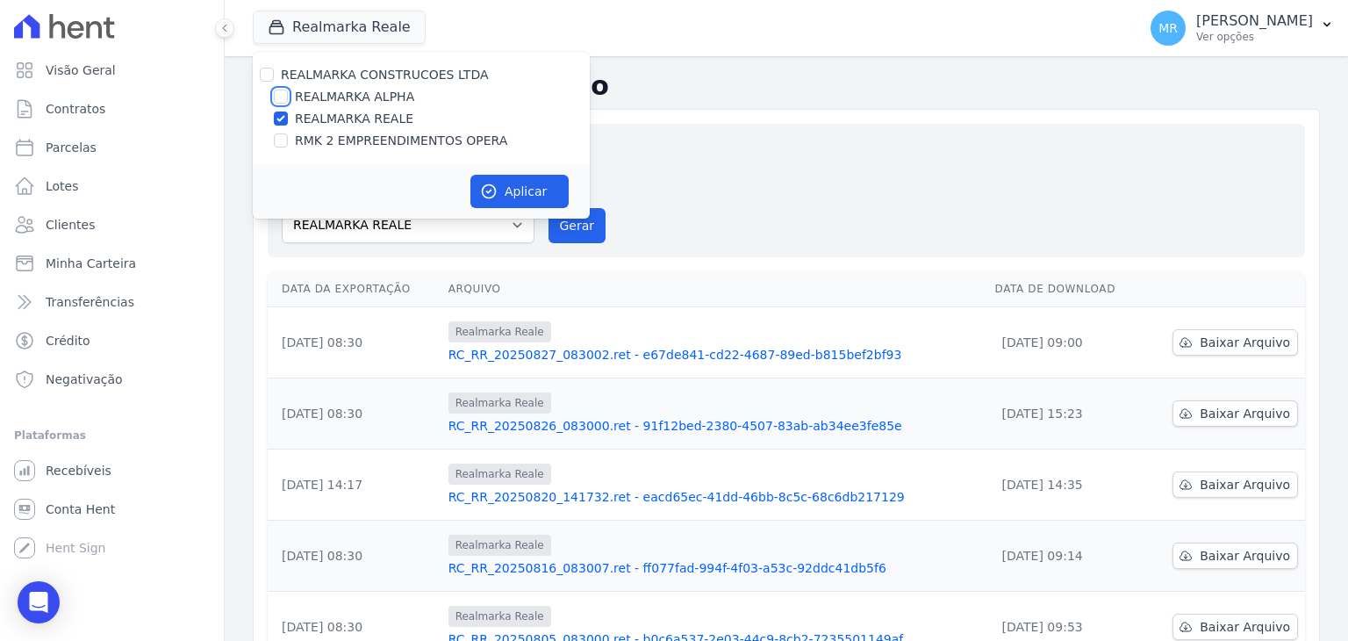
click at [281, 95] on input "REALMARKA ALPHA" at bounding box center [281, 97] width 14 height 14
checkbox input "true"
click at [277, 113] on input "REALMARKA REALE" at bounding box center [281, 118] width 14 height 14
checkbox input "false"
click at [527, 183] on button "Aplicar" at bounding box center [519, 191] width 98 height 33
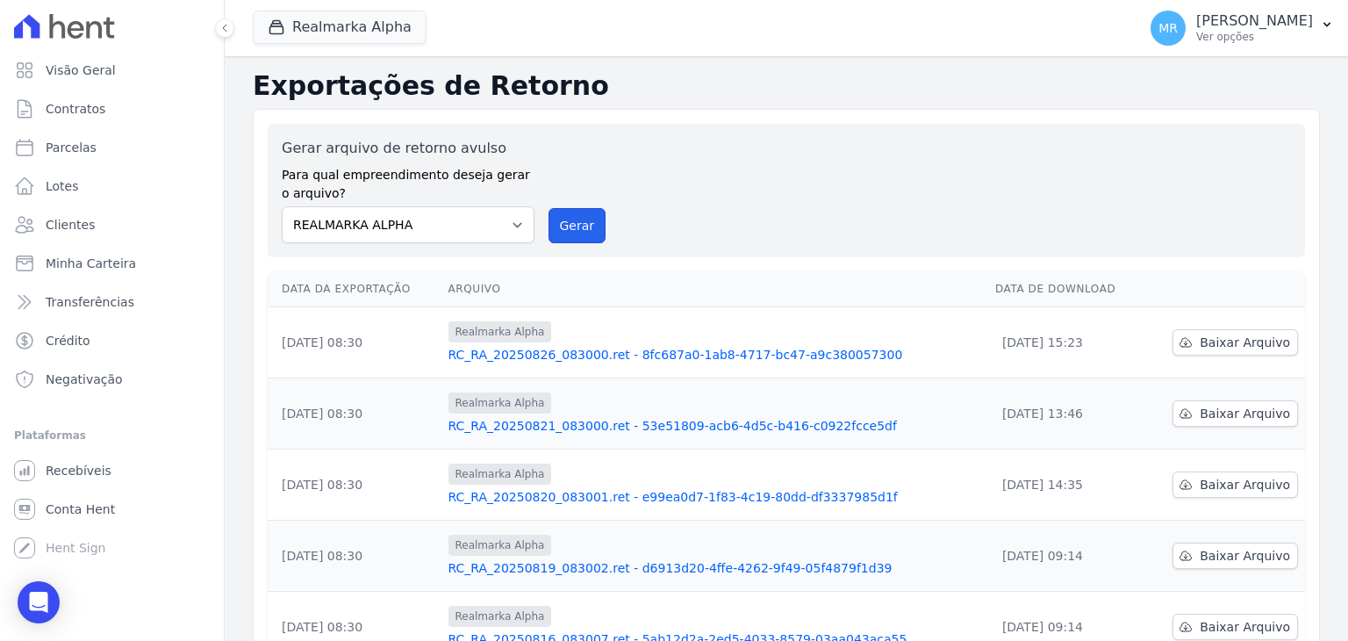
drag, startPoint x: 565, startPoint y: 227, endPoint x: 737, endPoint y: 154, distance: 187.1
click at [565, 226] on button "Gerar" at bounding box center [577, 225] width 58 height 35
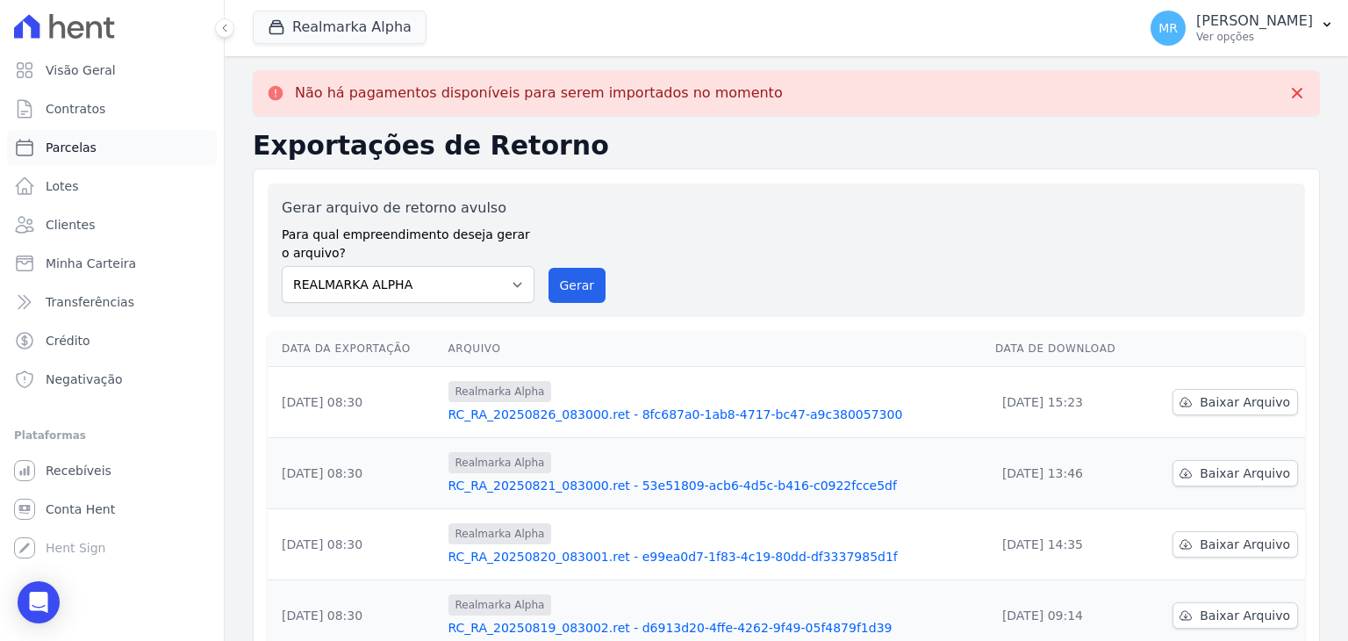
drag, startPoint x: 84, startPoint y: 157, endPoint x: 183, endPoint y: 155, distance: 98.3
click at [84, 156] on link "Parcelas" at bounding box center [112, 147] width 210 height 35
select select
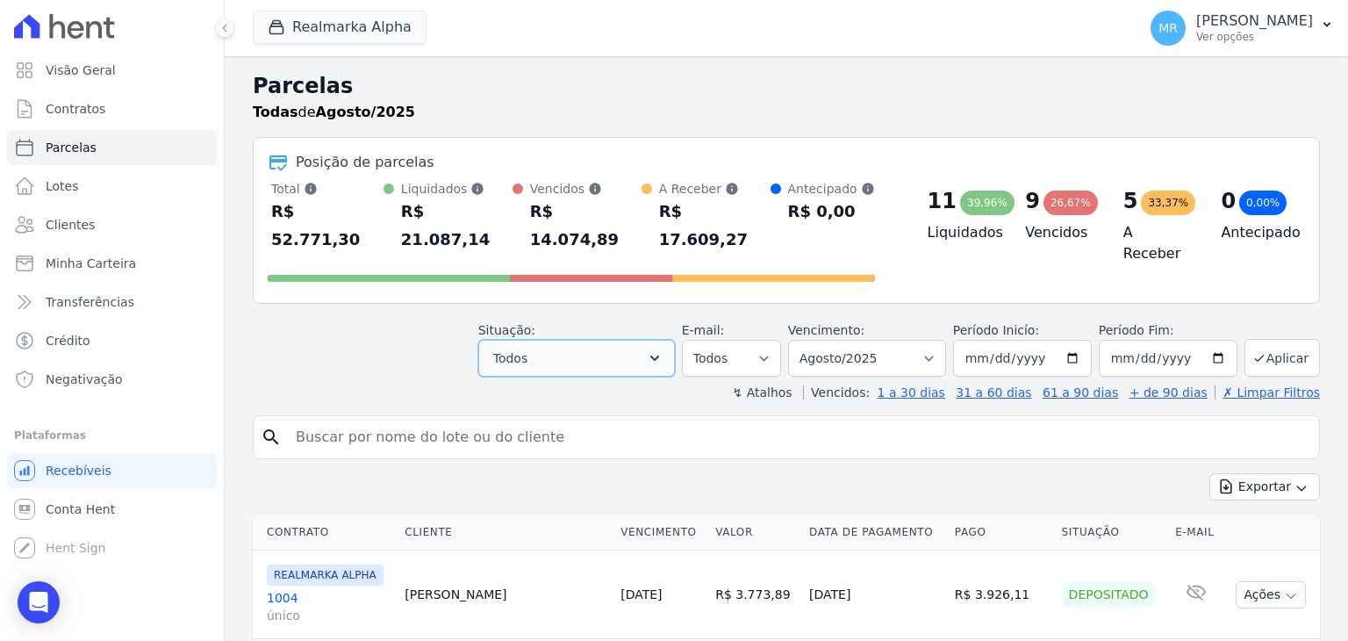
click at [541, 340] on button "Todos" at bounding box center [576, 358] width 197 height 37
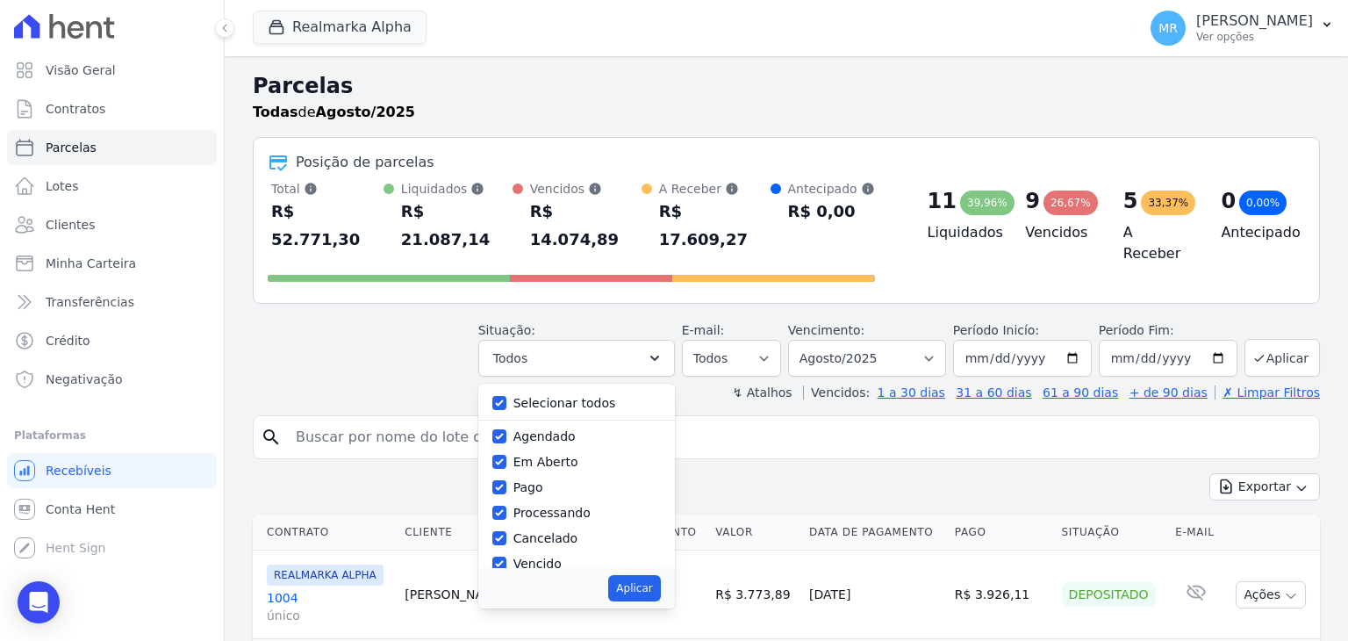
drag, startPoint x: 506, startPoint y: 374, endPoint x: 516, endPoint y: 413, distance: 40.7
click at [505, 383] on div "Selecionar todos Agendado Em Aberto Pago Processando Cancelado Vencido Transfer…" at bounding box center [576, 475] width 197 height 184
drag, startPoint x: 519, startPoint y: 376, endPoint x: 512, endPoint y: 416, distance: 40.0
click at [506, 394] on div at bounding box center [499, 403] width 14 height 18
click at [505, 383] on div "Selecionar todos Agendado Em Aberto Pago Processando Cancelado Vencido Transfer…" at bounding box center [576, 475] width 197 height 184
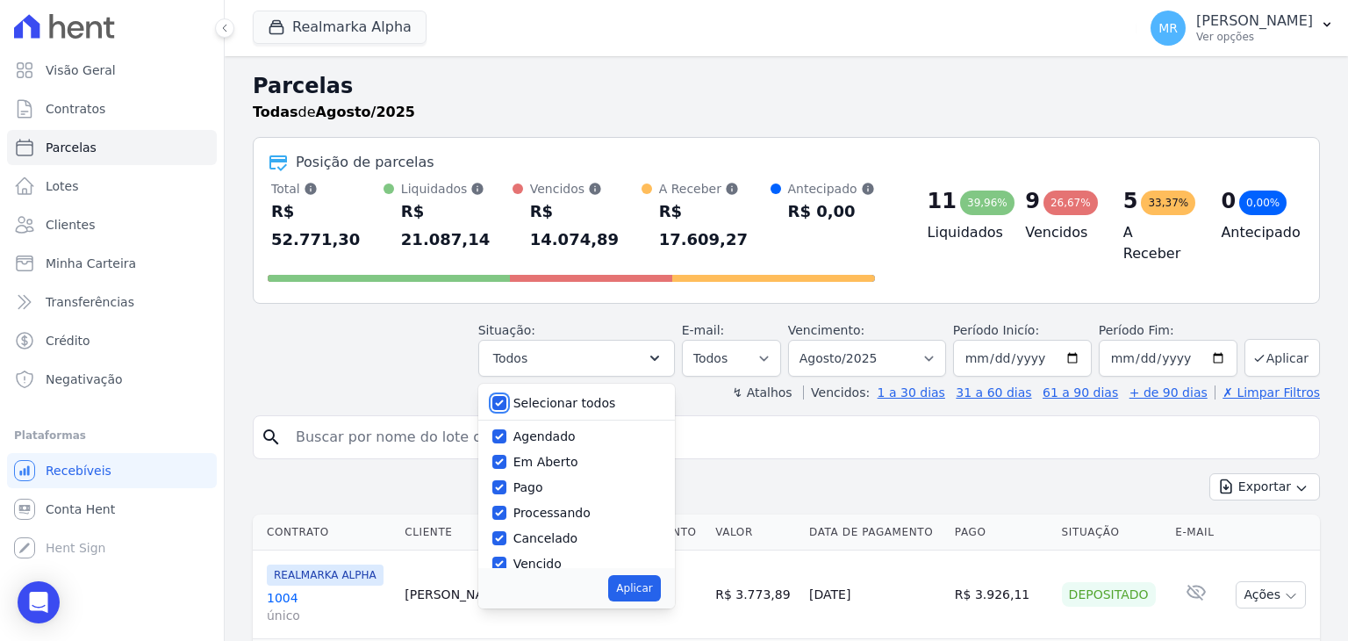
click at [506, 396] on input "Selecionar todos" at bounding box center [499, 403] width 14 height 14
checkbox input "false"
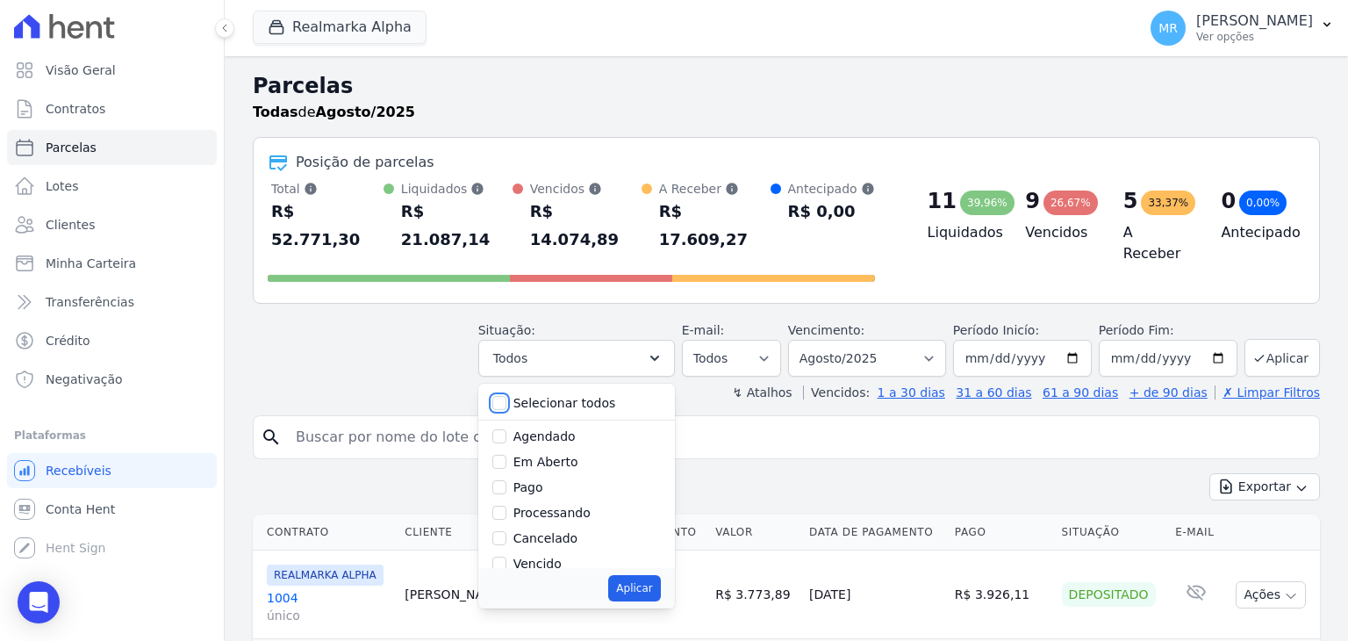
checkbox input "false"
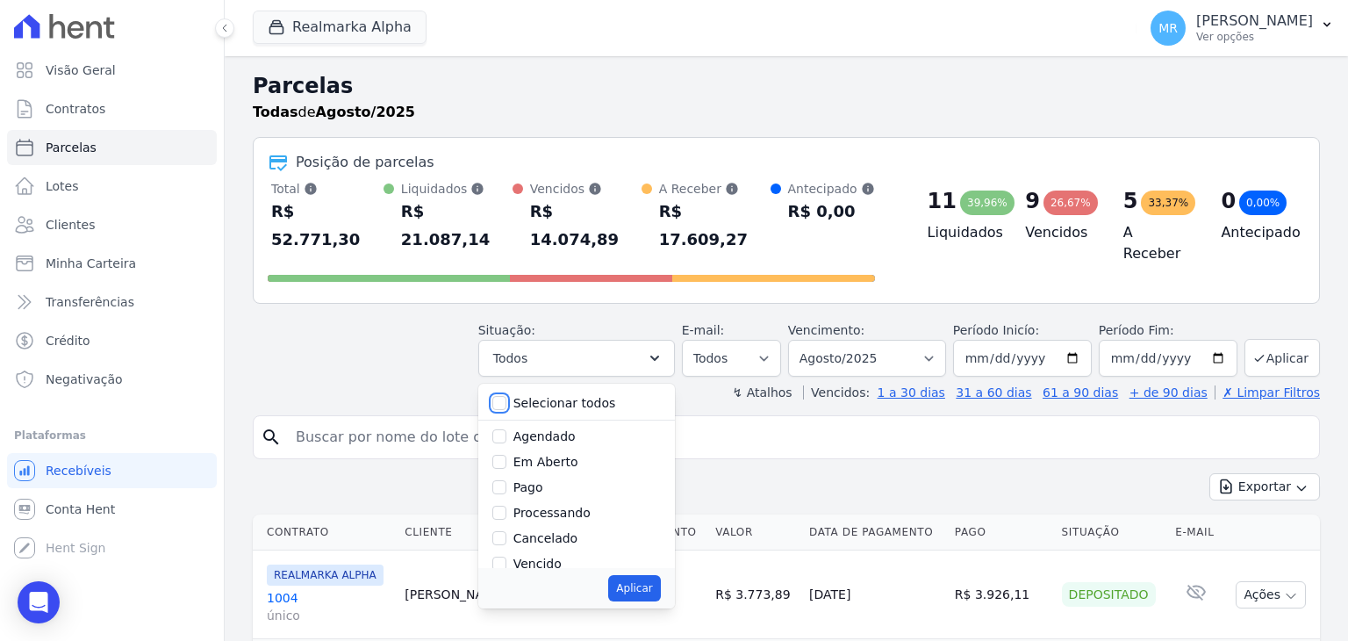
checkbox input "false"
click at [506, 480] on input "Pago" at bounding box center [499, 487] width 14 height 14
checkbox input "true"
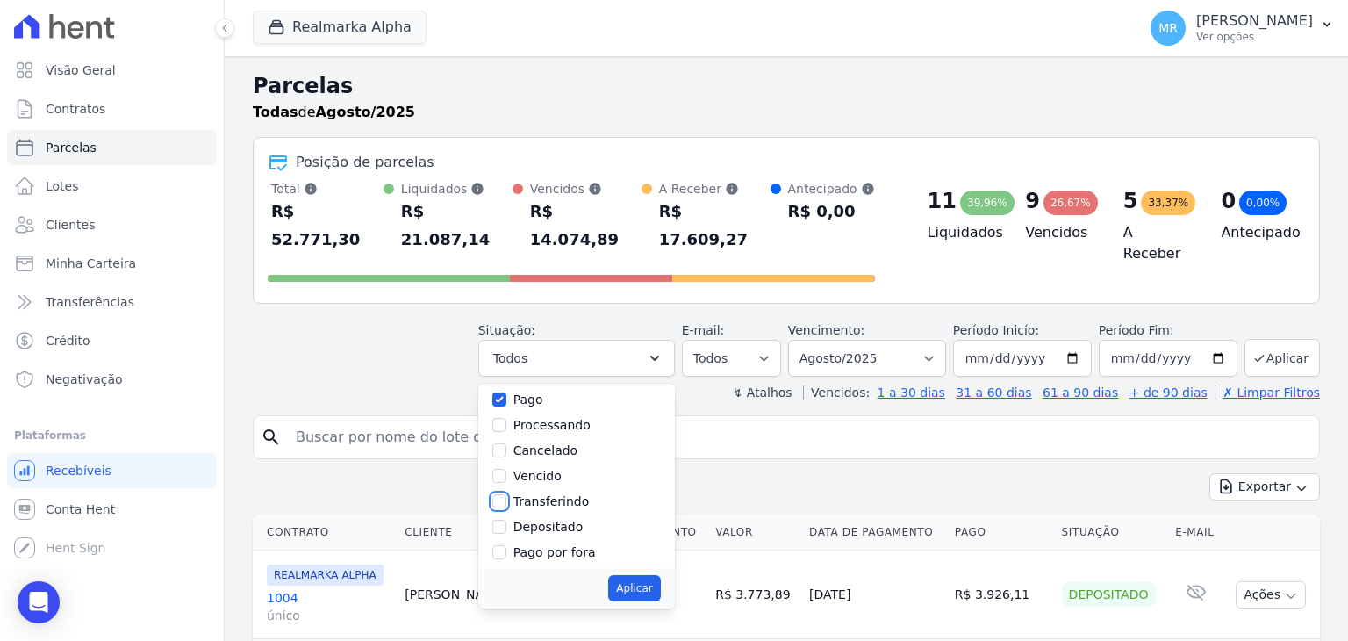
click at [506, 494] on input "Transferindo" at bounding box center [499, 501] width 14 height 14
checkbox input "true"
click at [506, 519] on input "Depositado" at bounding box center [499, 526] width 14 height 14
checkbox input "true"
click at [642, 575] on button "Aplicar" at bounding box center [634, 588] width 52 height 26
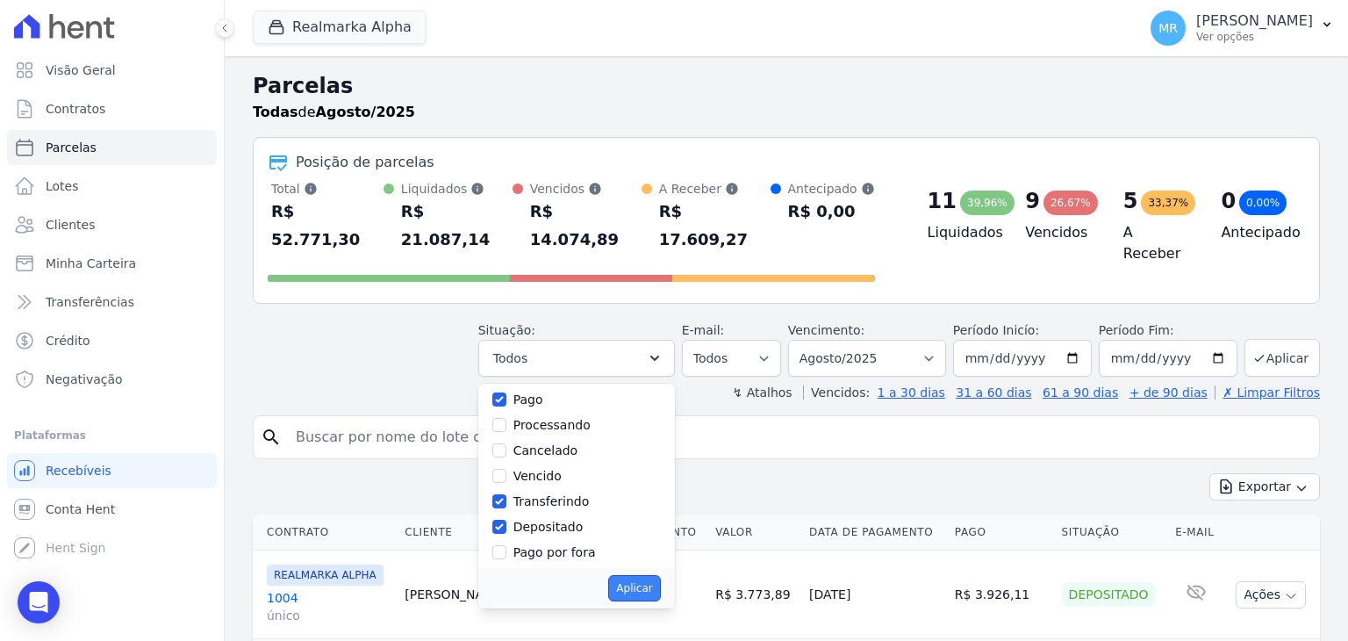
select select "paid"
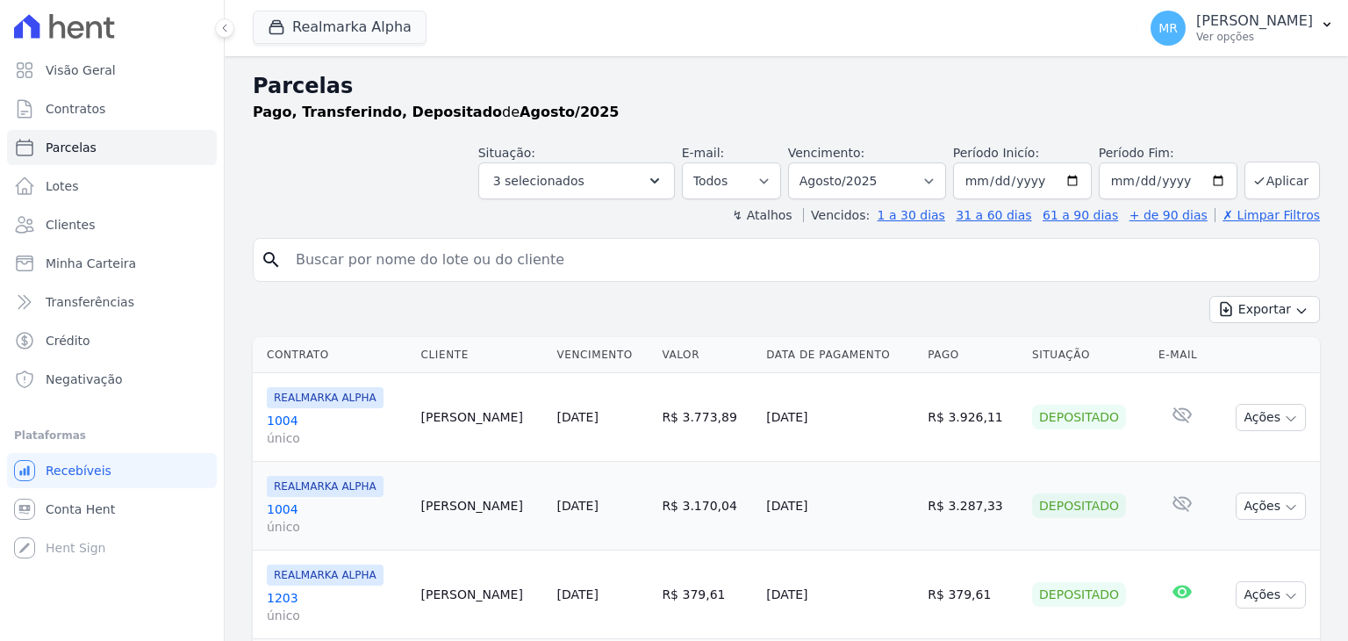
select select
click at [1269, 40] on p "Ver opções" at bounding box center [1254, 37] width 117 height 14
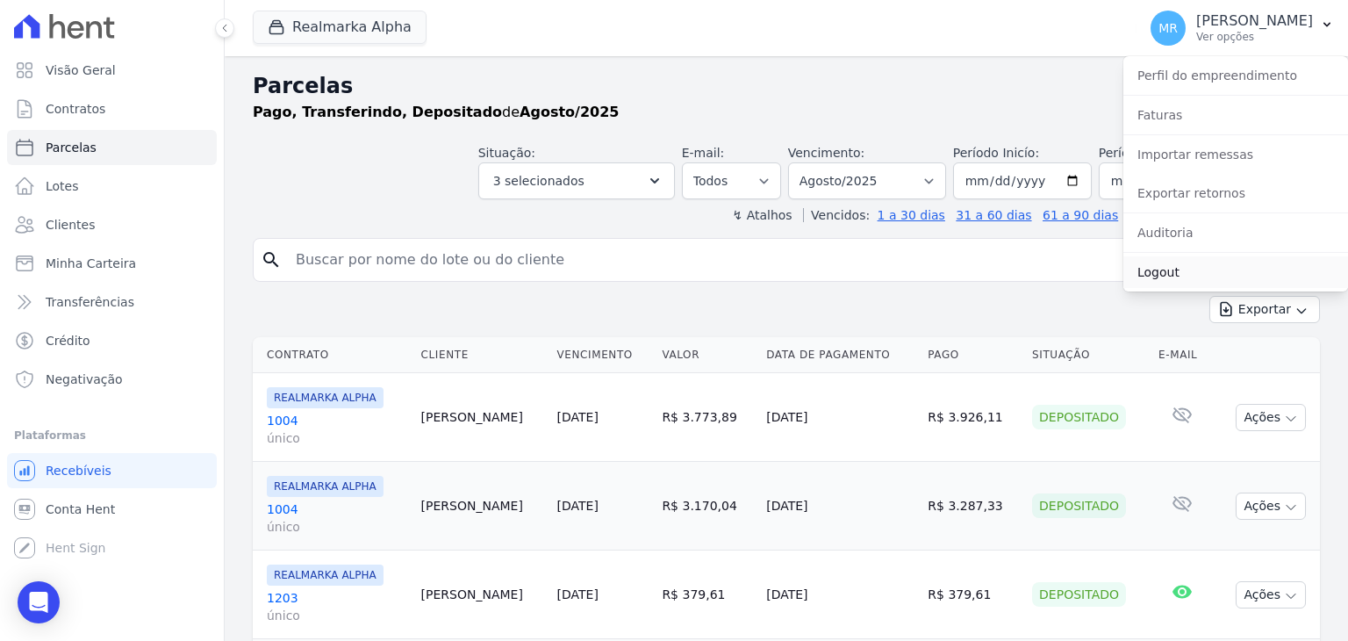
click at [1235, 259] on link "Logout" at bounding box center [1235, 272] width 225 height 32
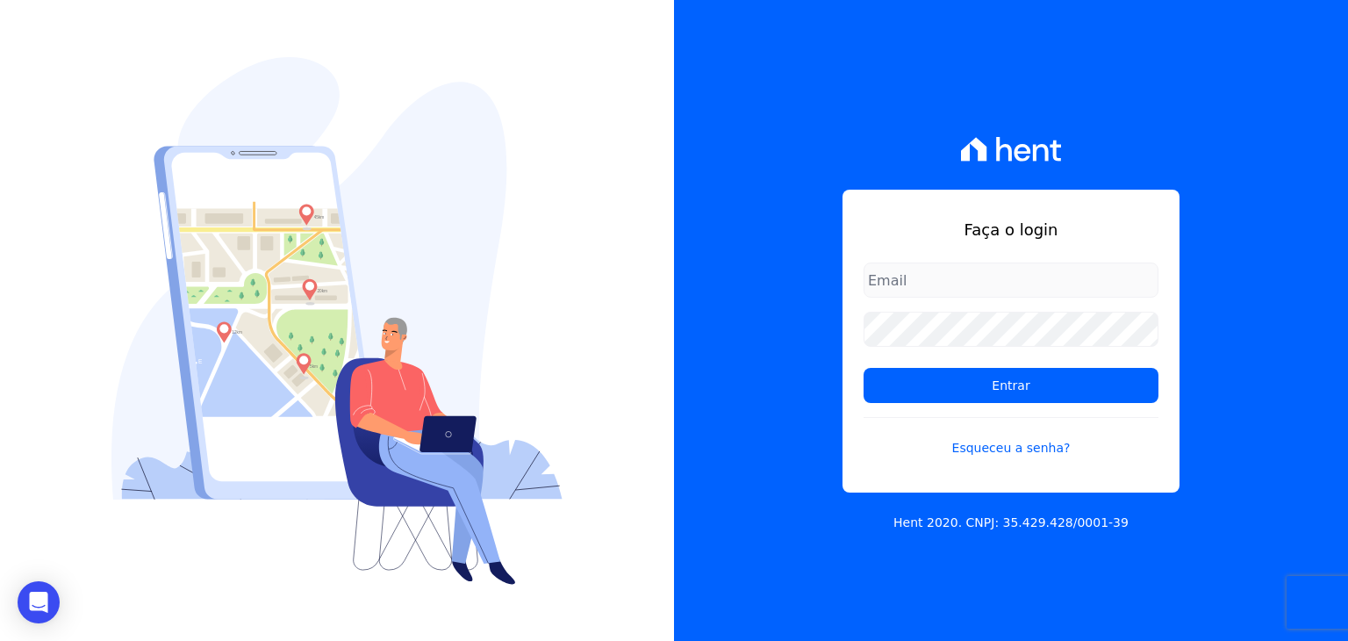
type input "[EMAIL_ADDRESS][DOMAIN_NAME]"
